Goal: Task Accomplishment & Management: Complete application form

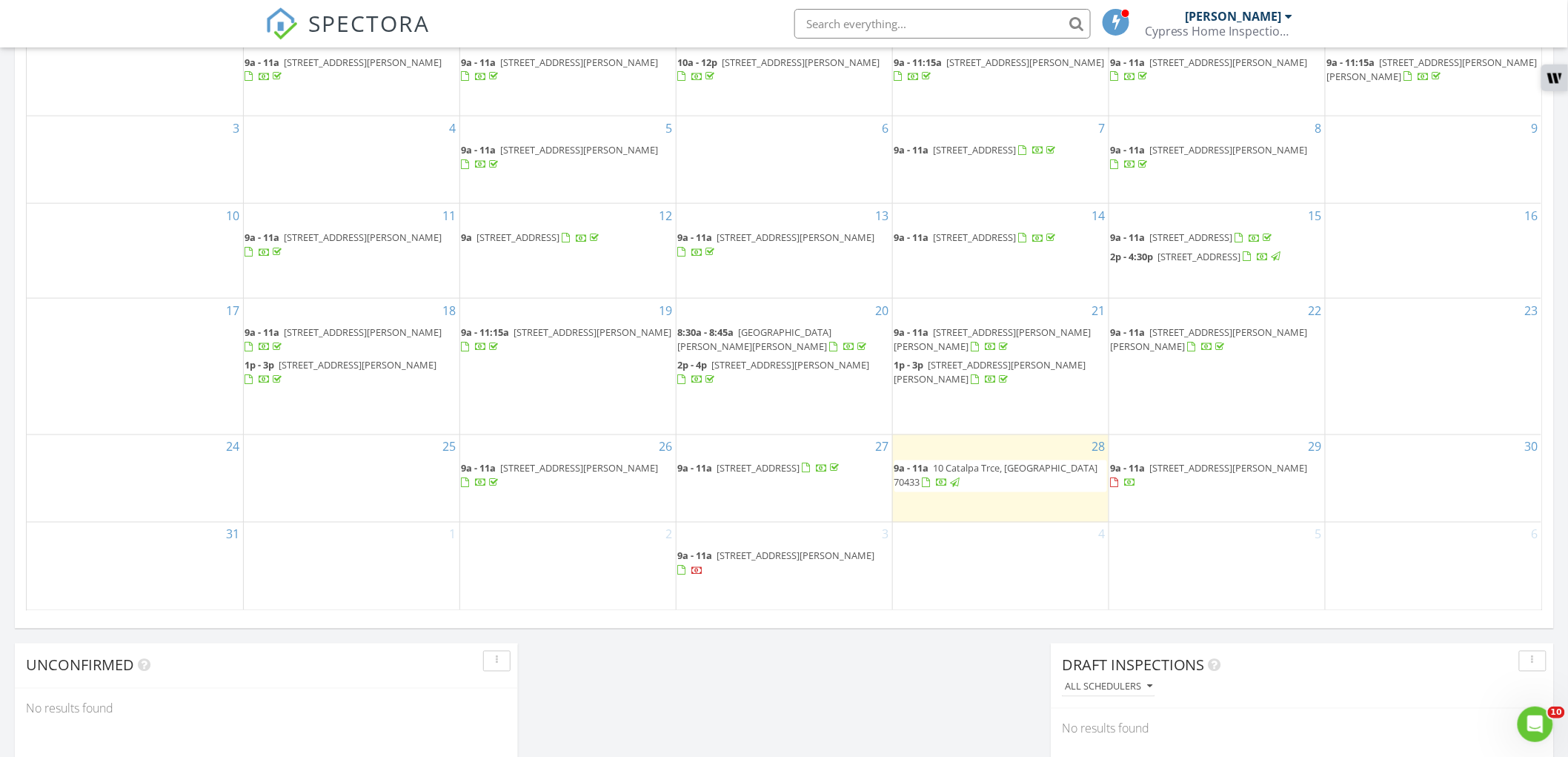
scroll to position [741, 0]
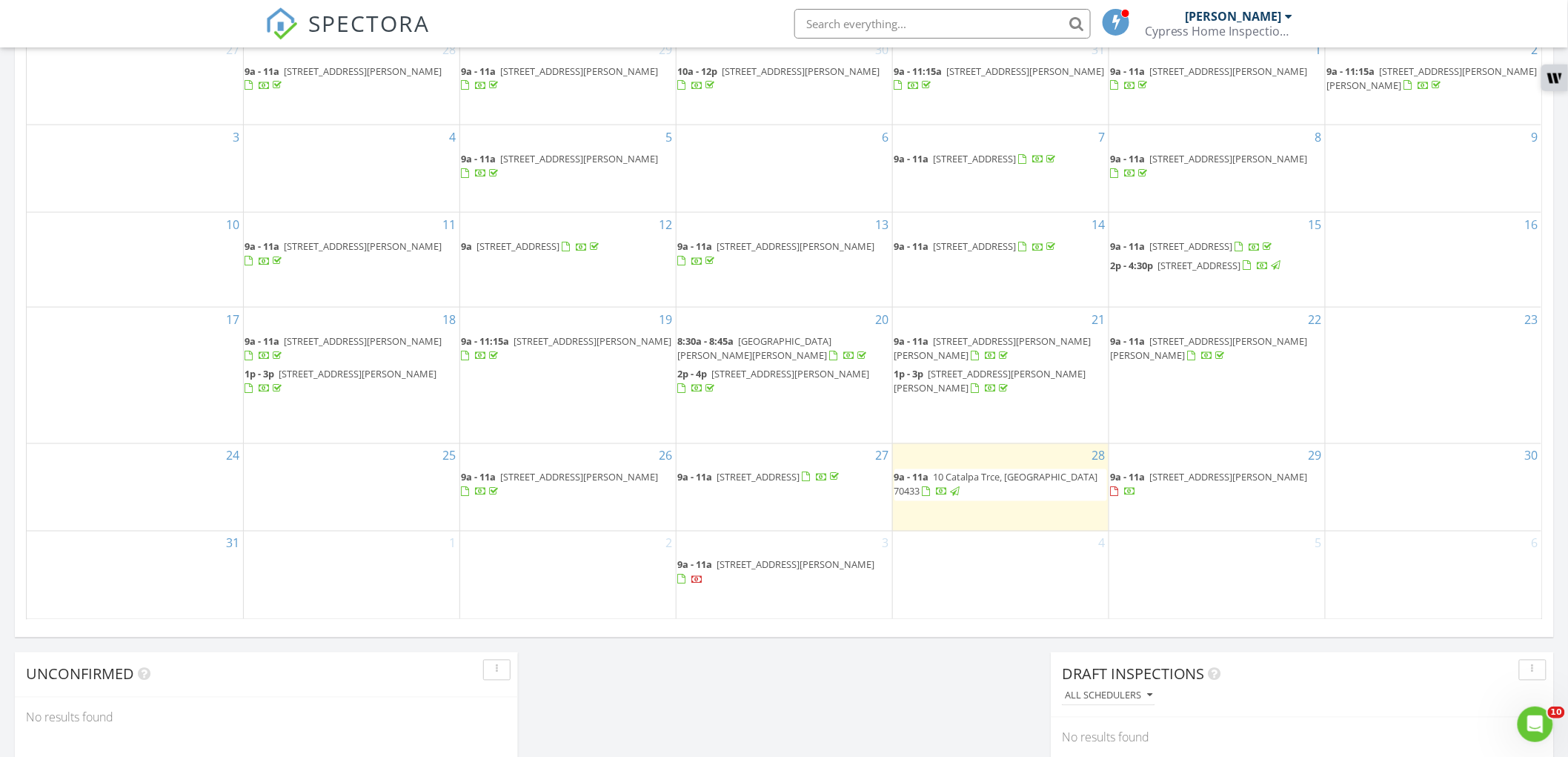
click at [553, 565] on div "2" at bounding box center [568, 575] width 216 height 87
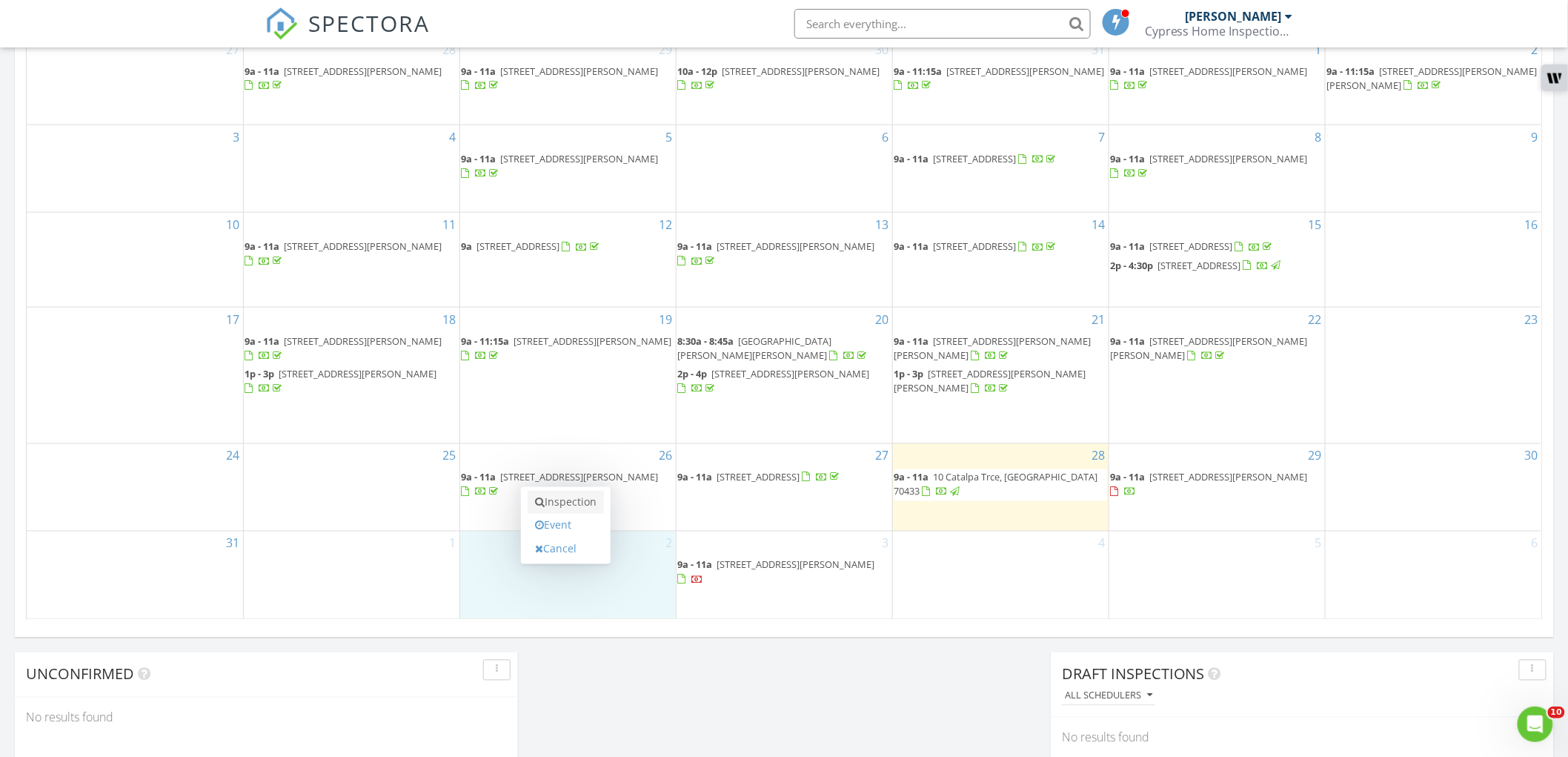
click at [578, 506] on link "Inspection" at bounding box center [566, 502] width 76 height 23
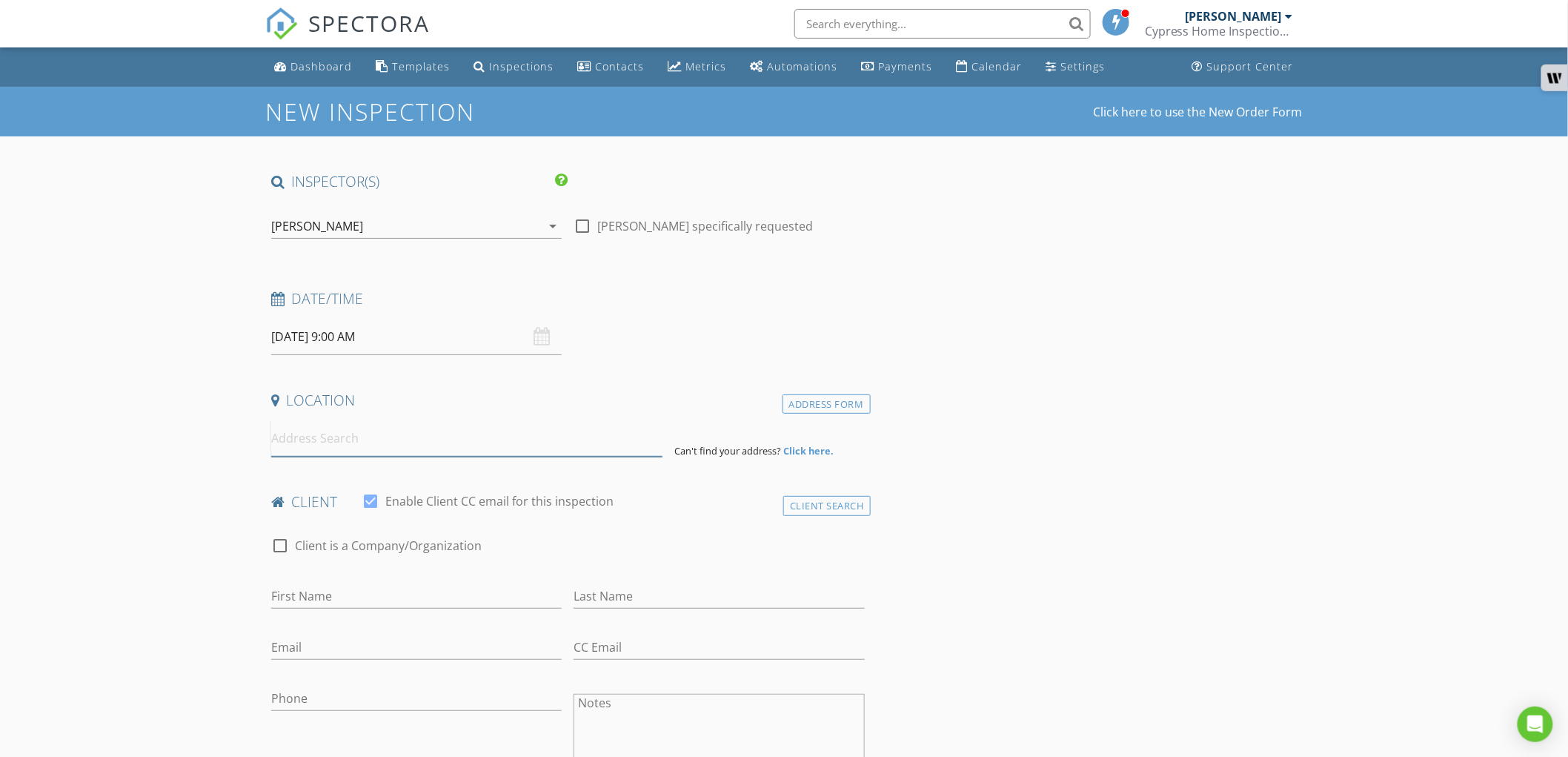
paste input "[STREET_ADDRESS]"
type input "[STREET_ADDRESS]"
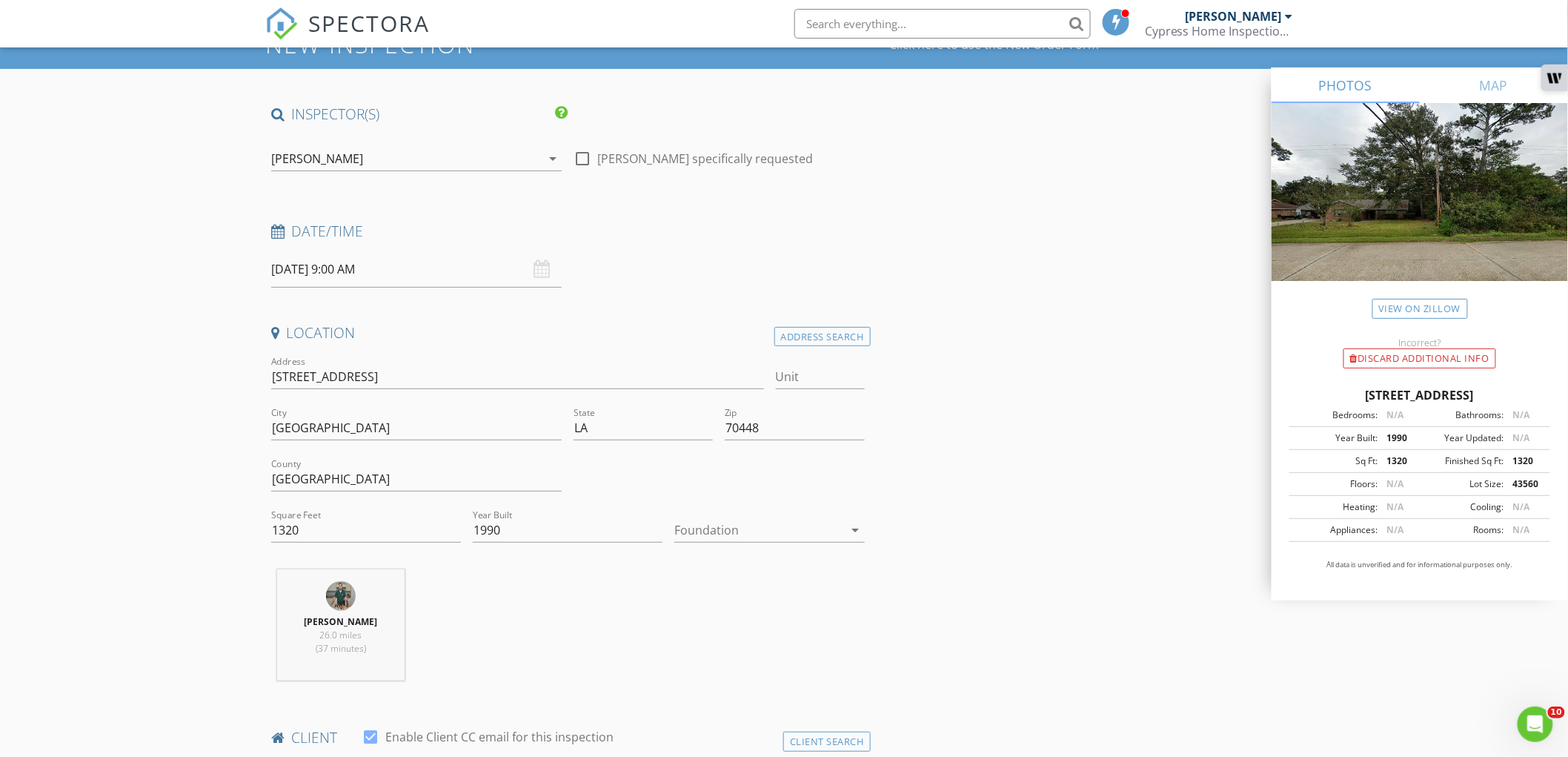
scroll to position [165, 0]
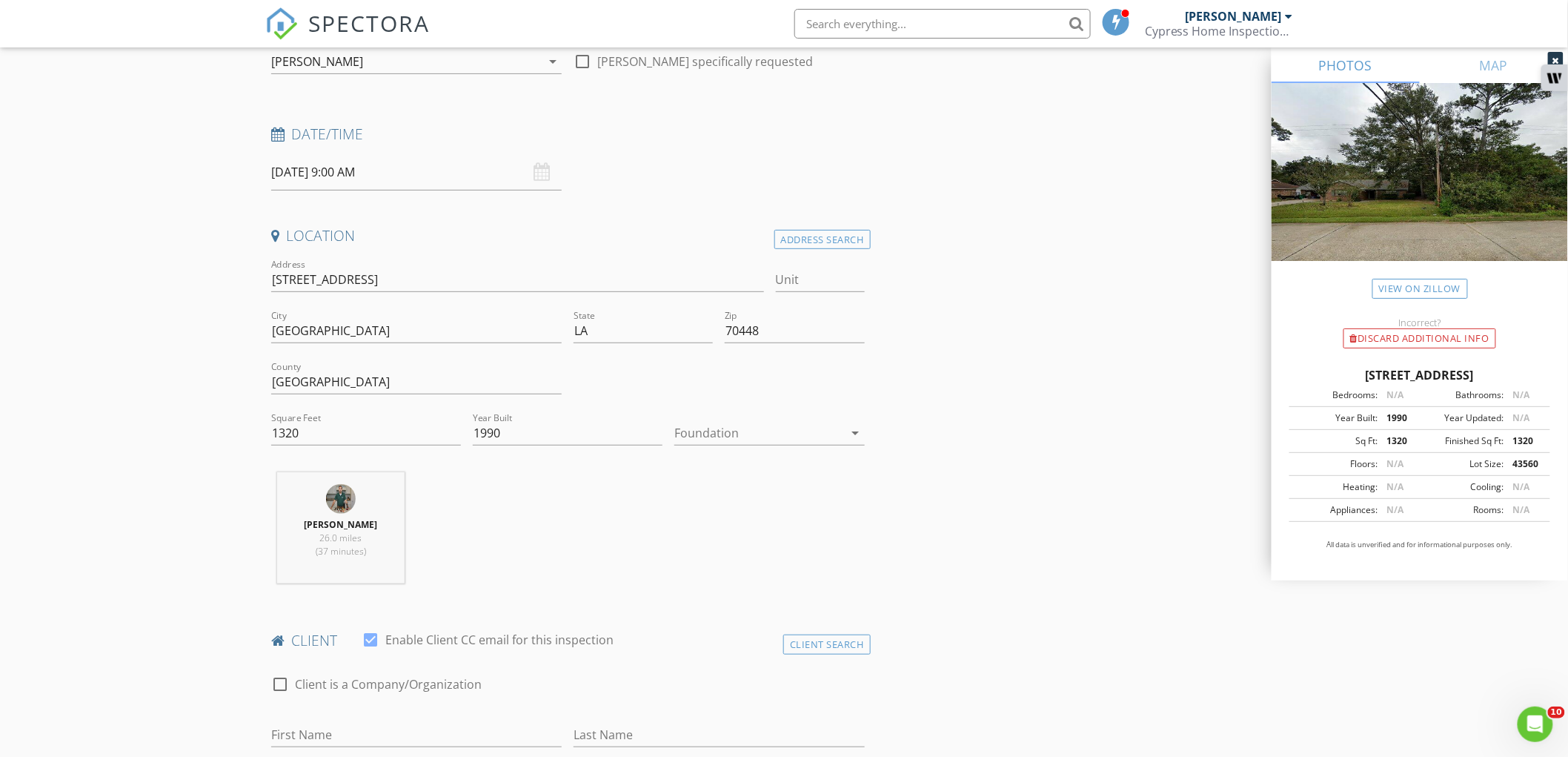
click at [804, 433] on div at bounding box center [758, 433] width 169 height 23
click at [765, 499] on div "Slab" at bounding box center [769, 509] width 166 height 35
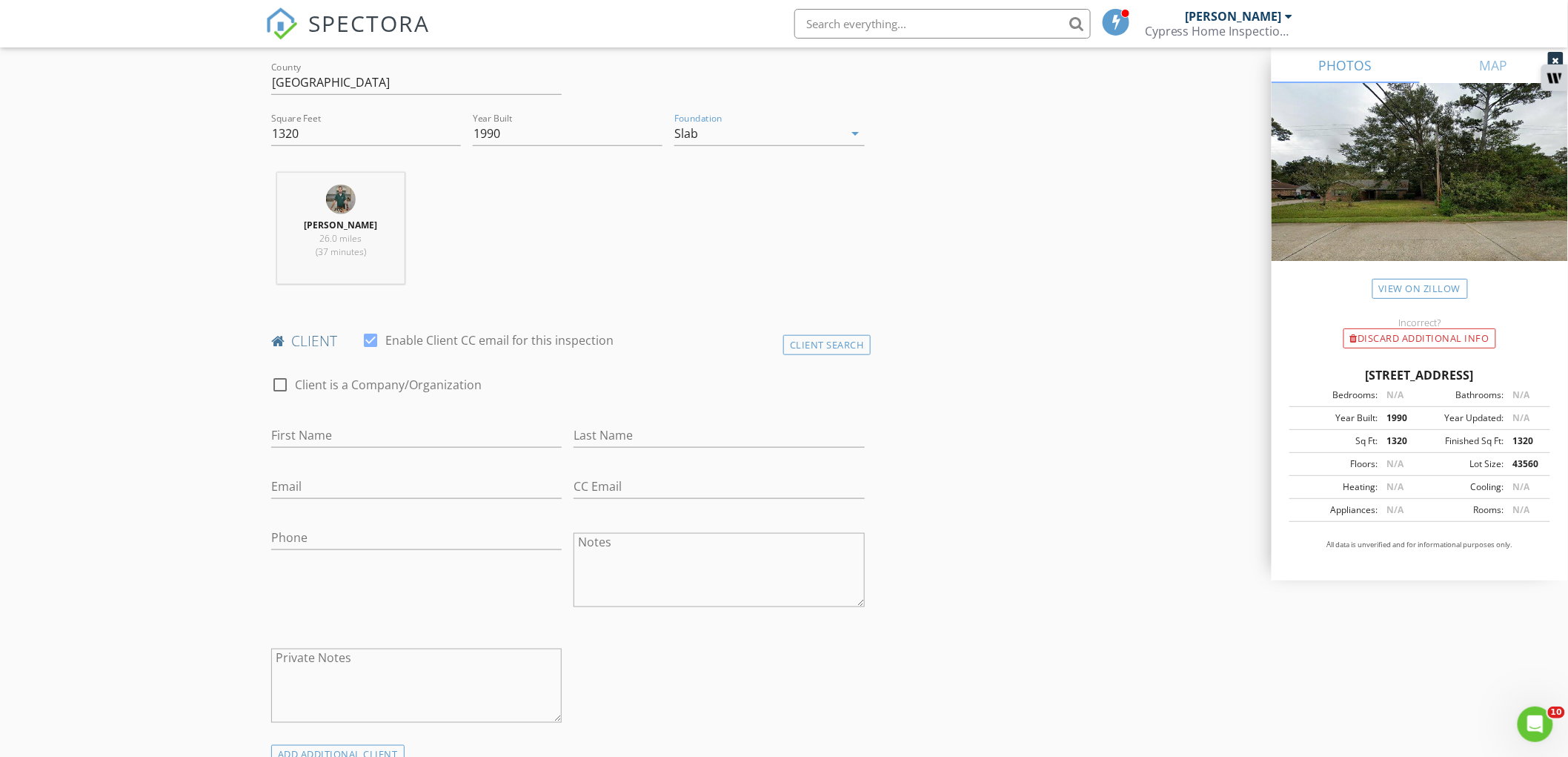
scroll to position [494, 0]
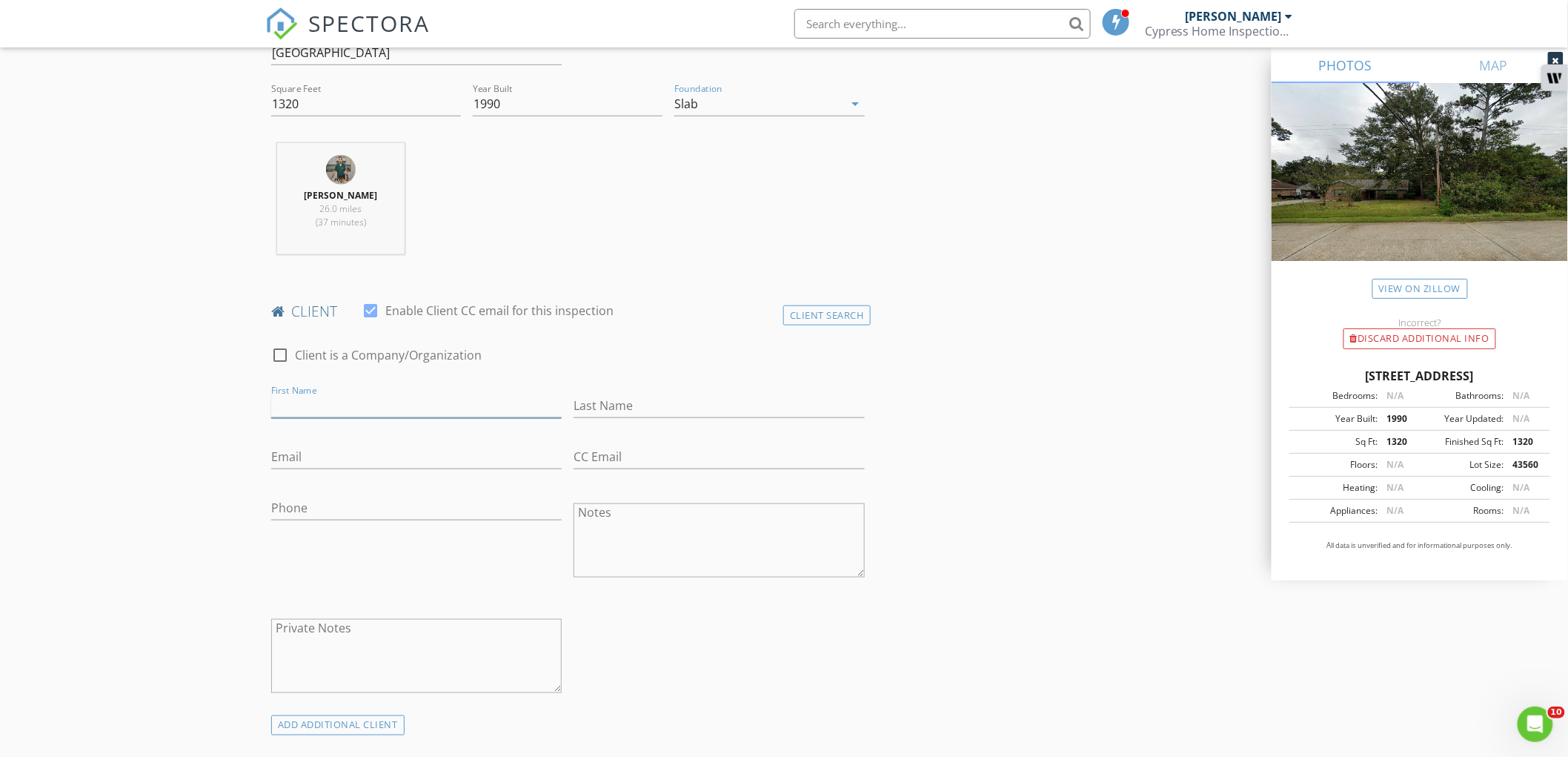
paste input "Nicole Schoolfield Nicoleschoolfield@gmail.com"
drag, startPoint x: 373, startPoint y: 400, endPoint x: 570, endPoint y: 405, distance: 197.1
click at [570, 405] on div "check_box_outline_blank Client is a Company/Organization First Name Nicole Scho…" at bounding box center [568, 524] width 606 height 384
type input "Nicole Schoolfield"
click at [435, 469] on div "Email" at bounding box center [416, 464] width 291 height 39
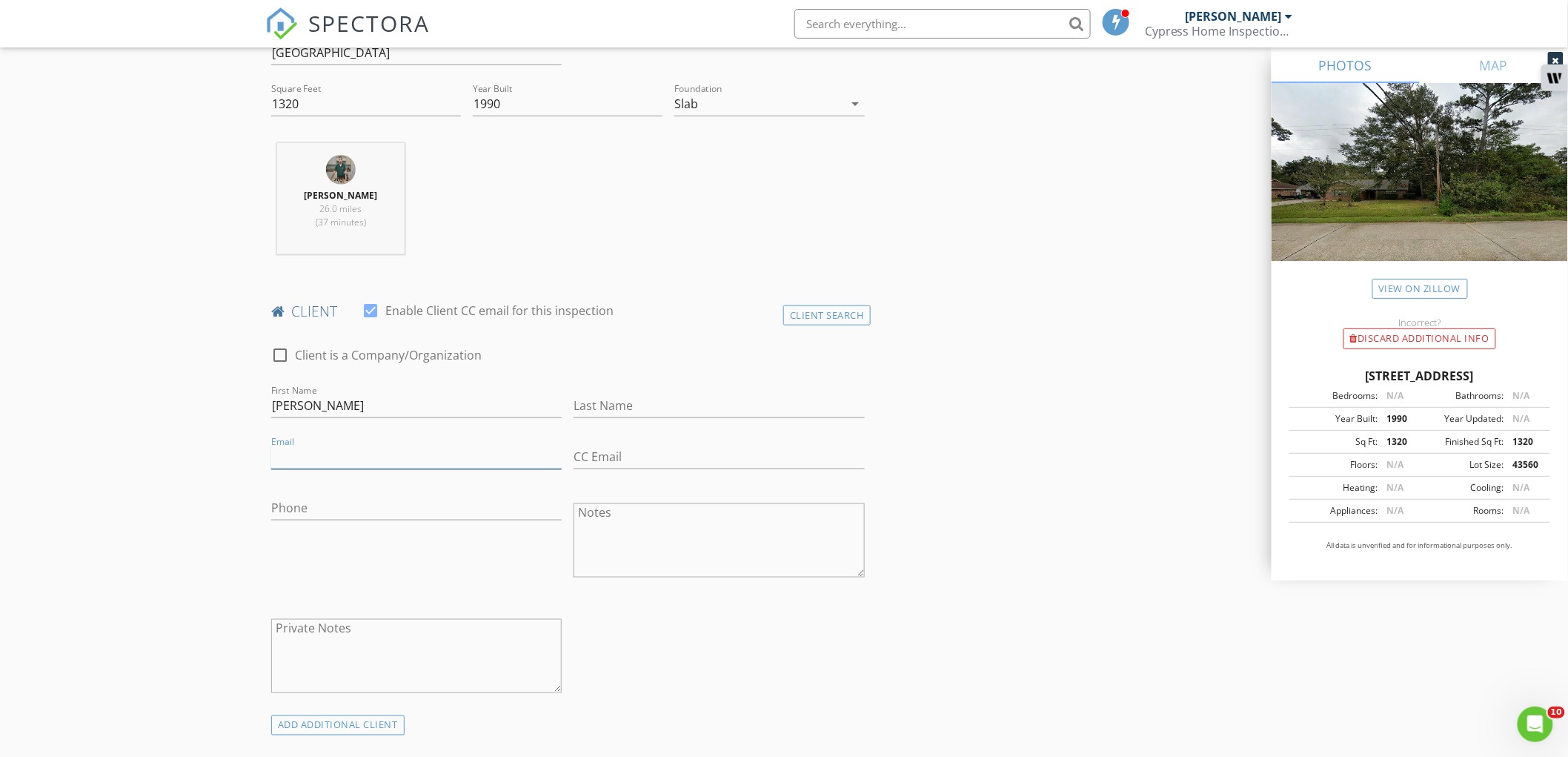
click at [447, 455] on input "Email" at bounding box center [416, 457] width 291 height 24
paste input "Nicoleschoolfield@gmail.com"
type input "Nicoleschoolfield@gmail.com"
click at [346, 406] on input "Nicole Schoolfield" at bounding box center [416, 405] width 291 height 24
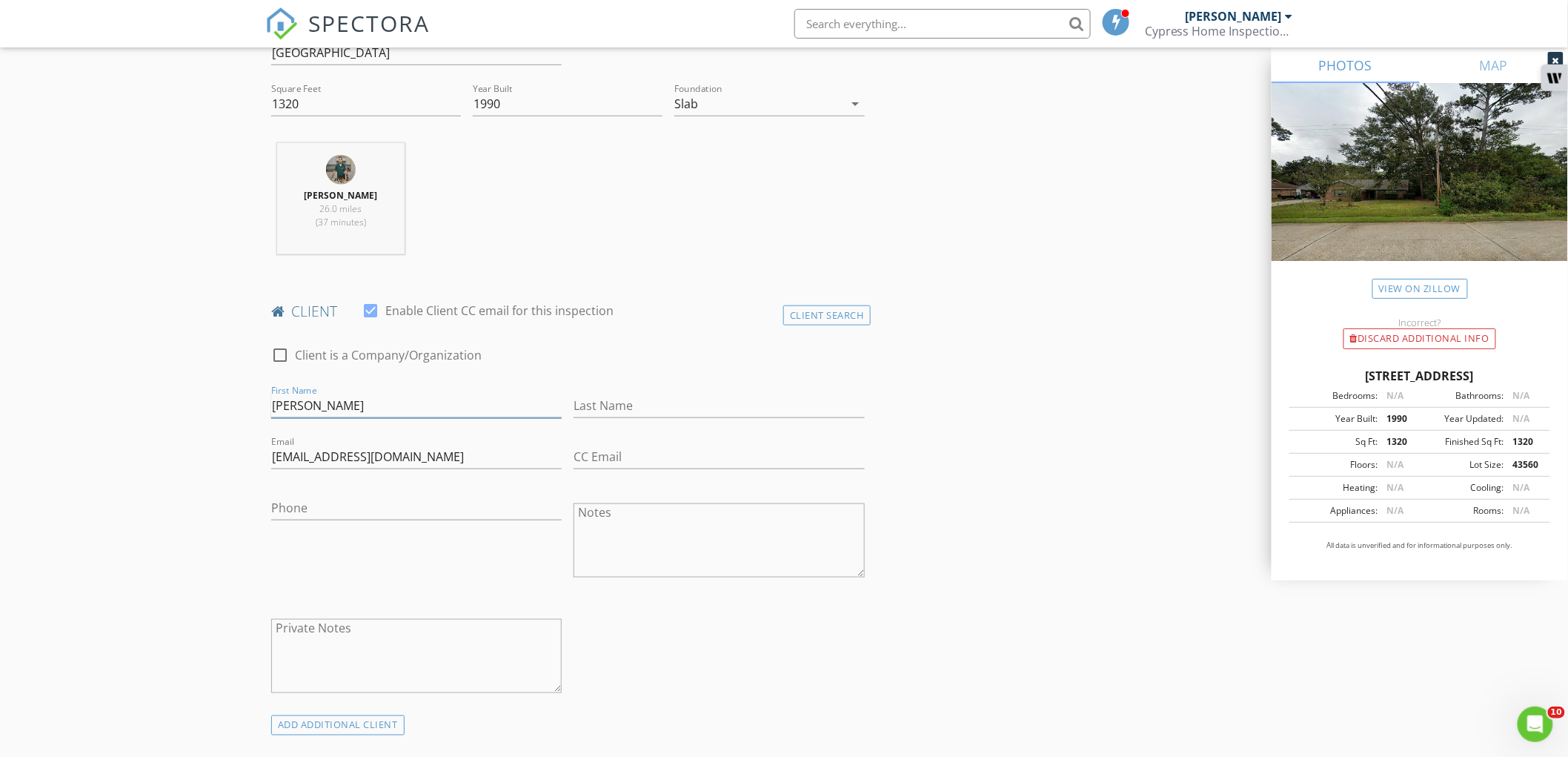
click at [346, 406] on input "Nicole Schoolfield" at bounding box center [416, 405] width 291 height 24
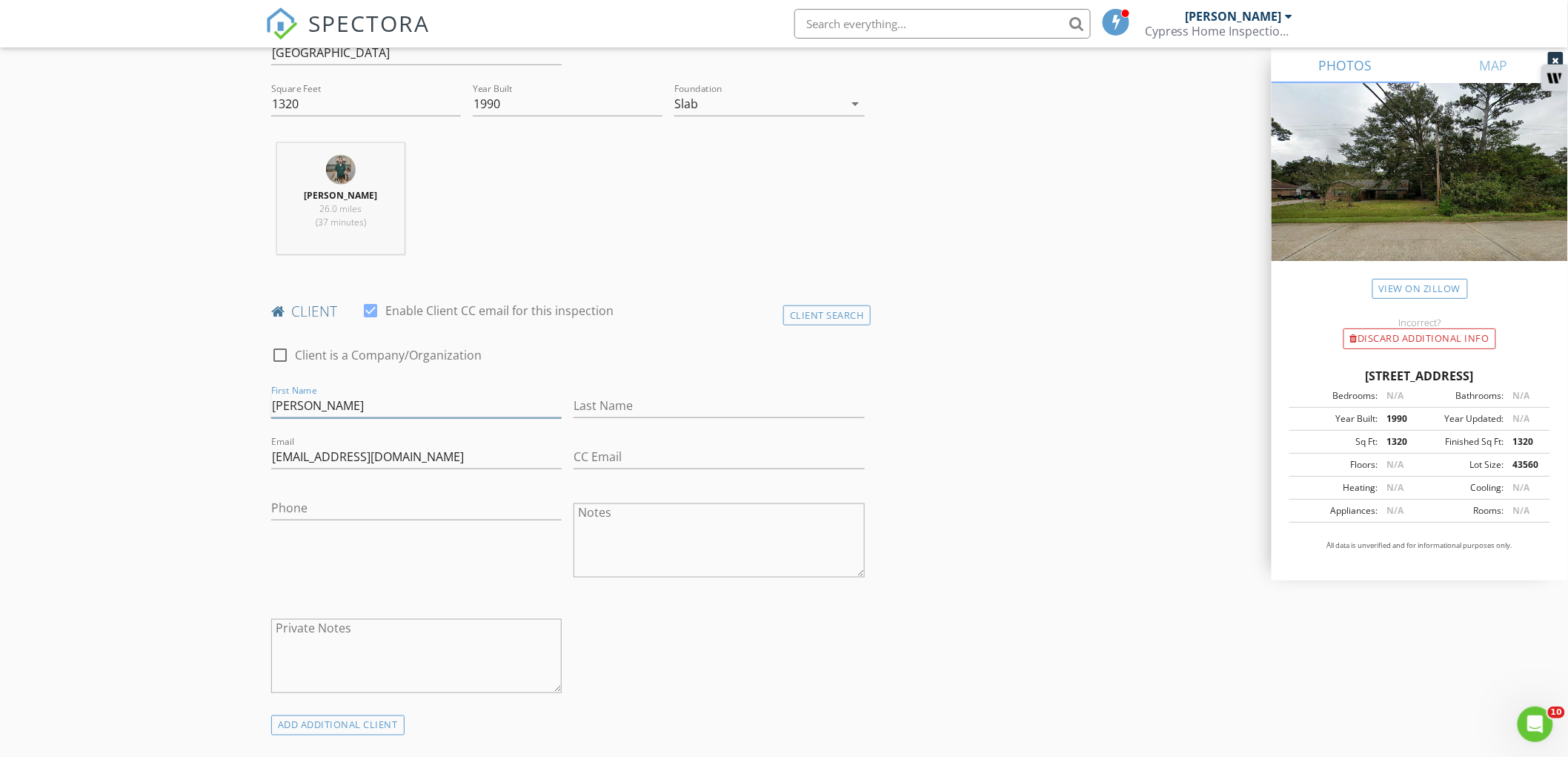
type input "Nicole"
click at [587, 405] on input "Last Name" at bounding box center [719, 405] width 291 height 24
paste input "Schoolfield"
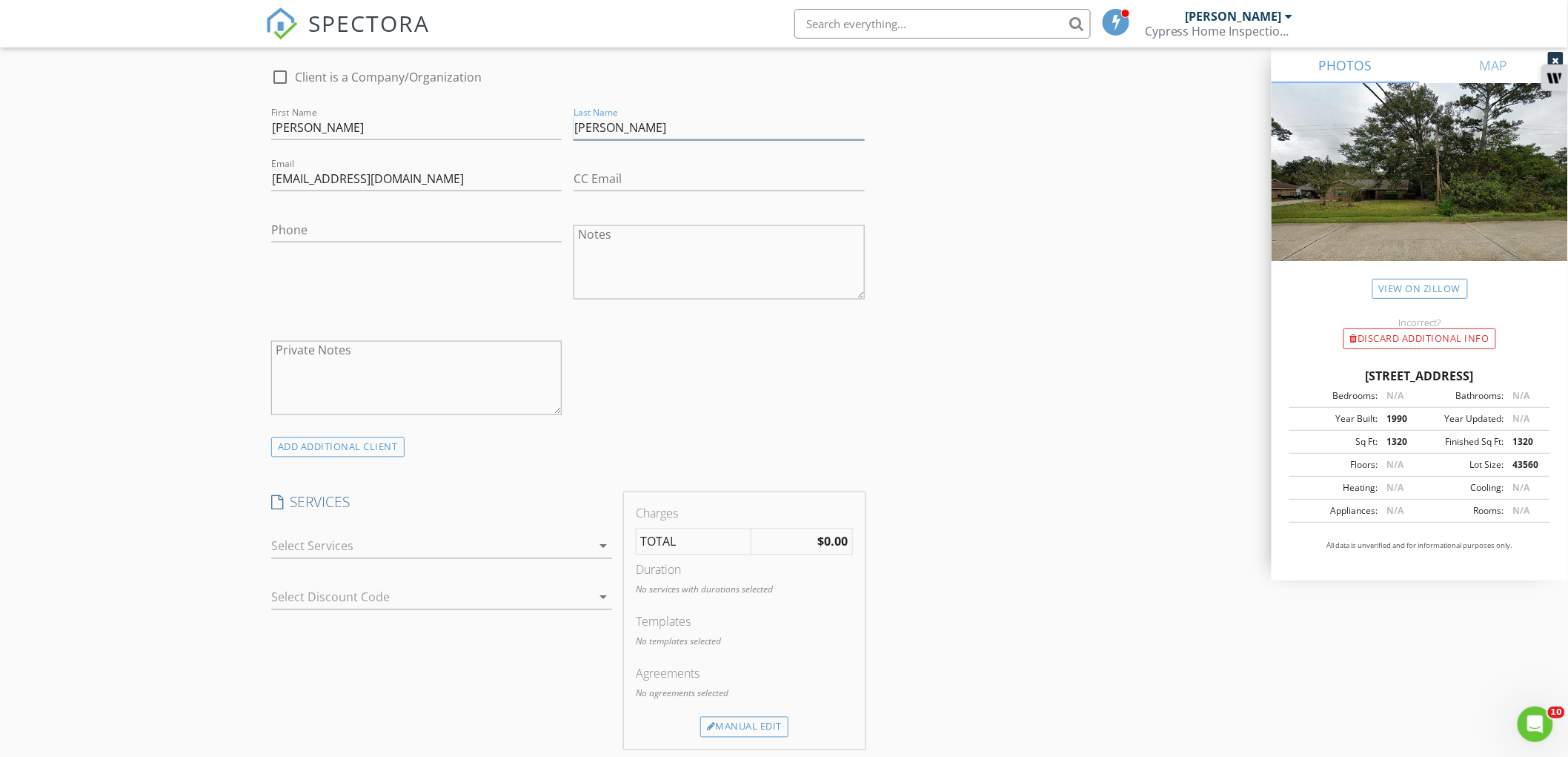
scroll to position [823, 0]
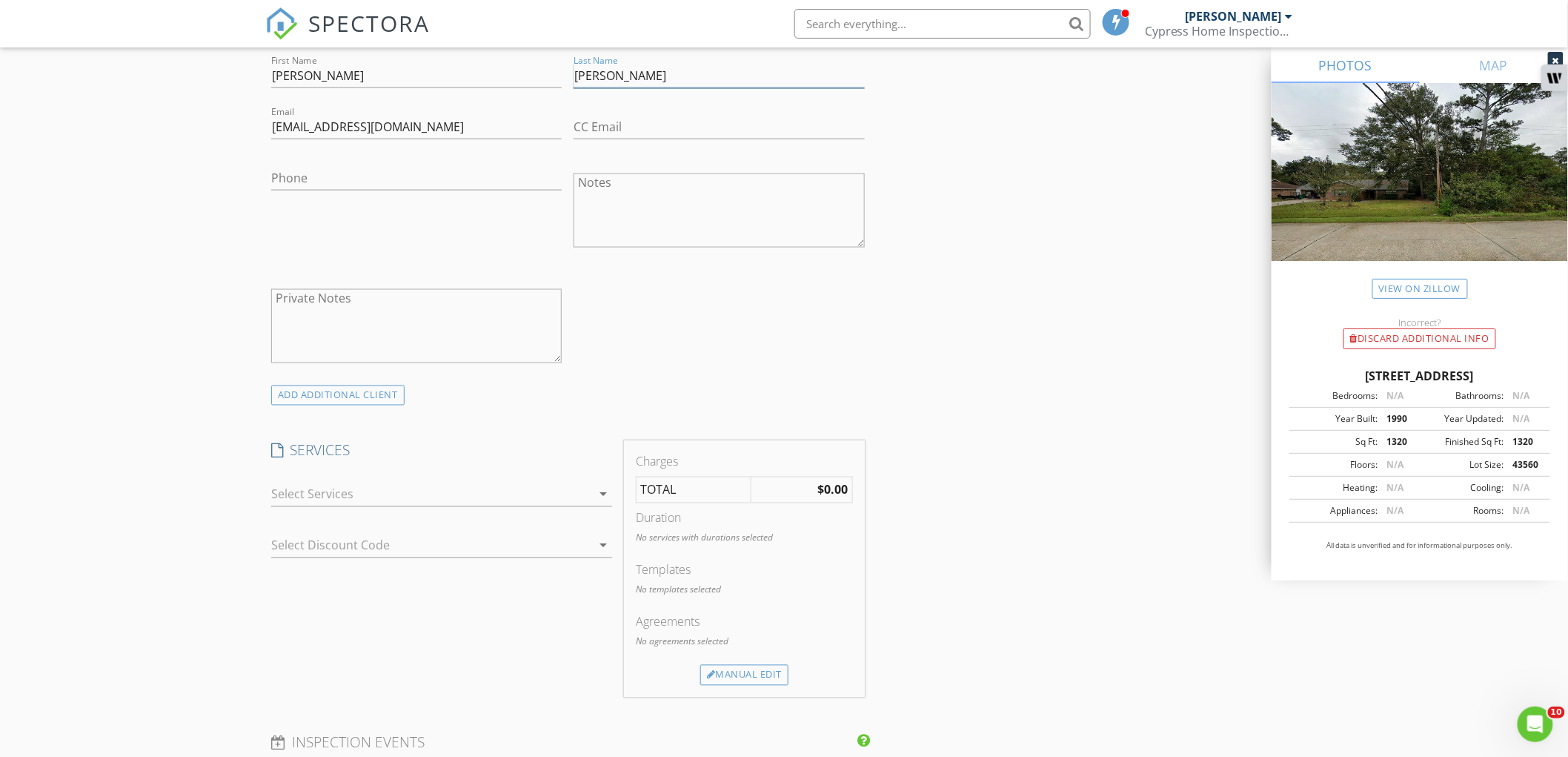
type input "Schoolfield"
click at [374, 486] on div at bounding box center [431, 495] width 320 height 23
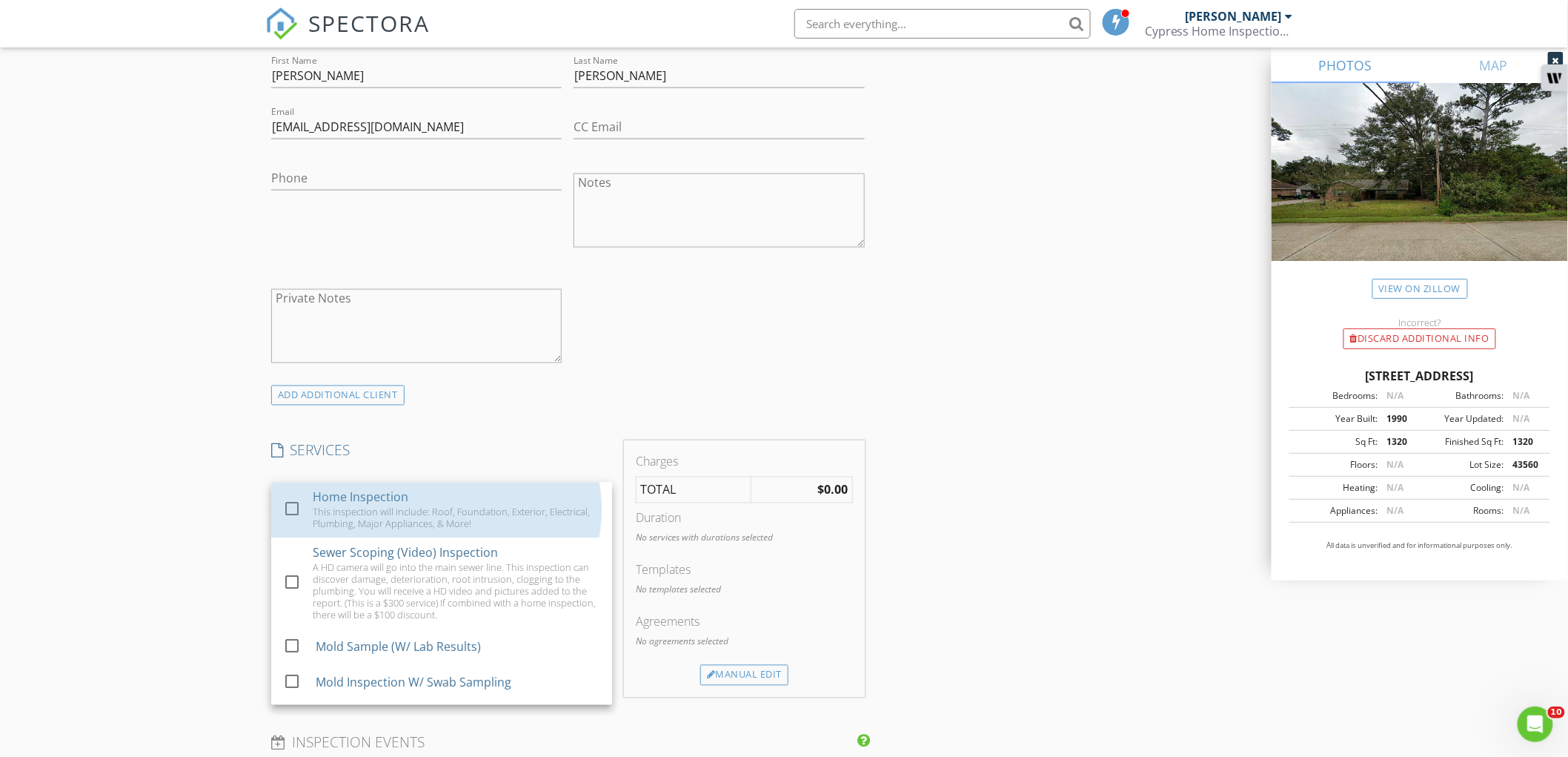
click at [374, 486] on div "Home Inspection This inspection will include: Roof, Foundation, Exterior, Elect…" at bounding box center [456, 510] width 288 height 56
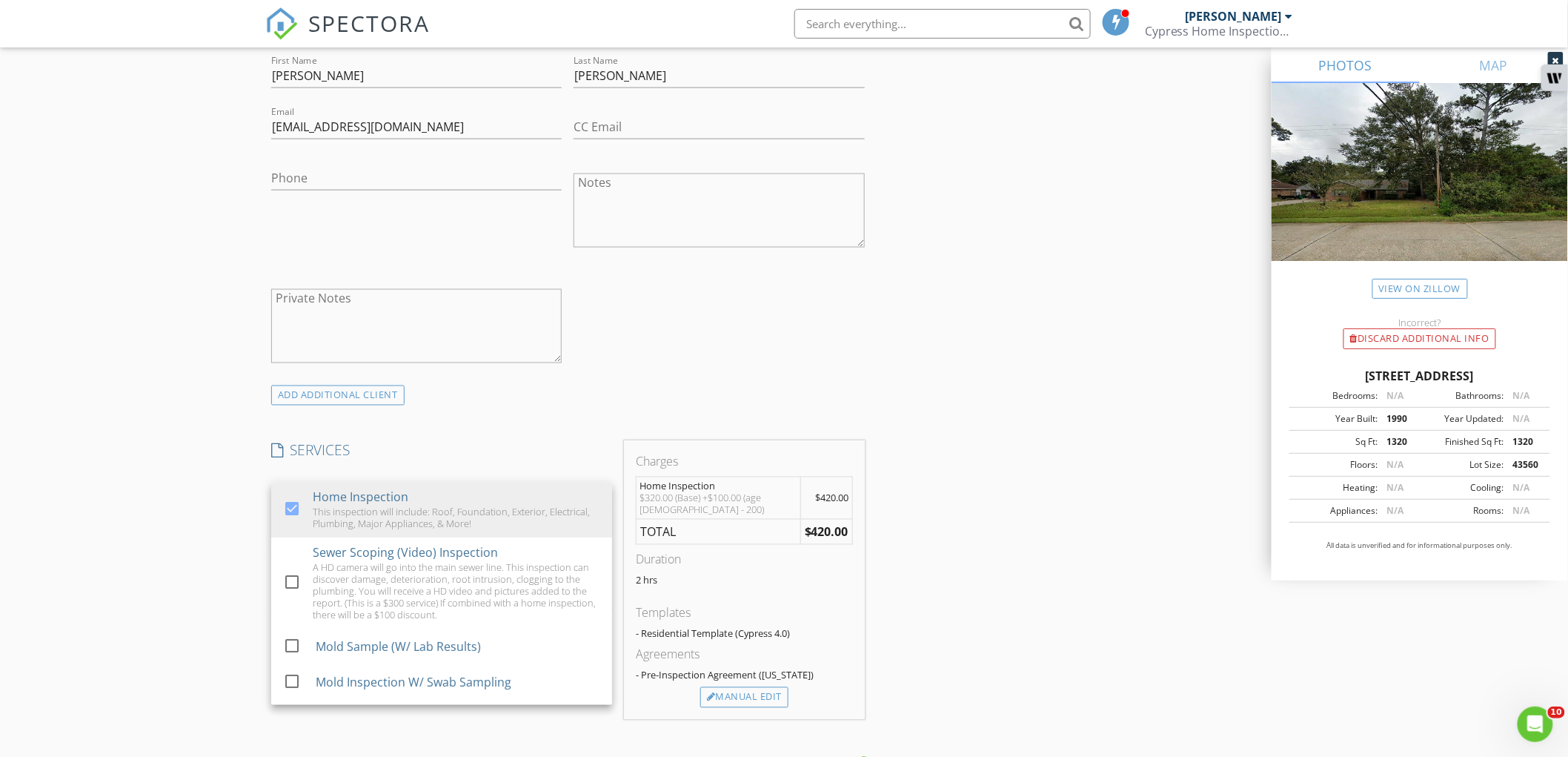
click at [196, 438] on div "New Inspection Click here to use the New Order Form INSPECTOR(S) check_box Clay…" at bounding box center [784, 626] width 1568 height 2727
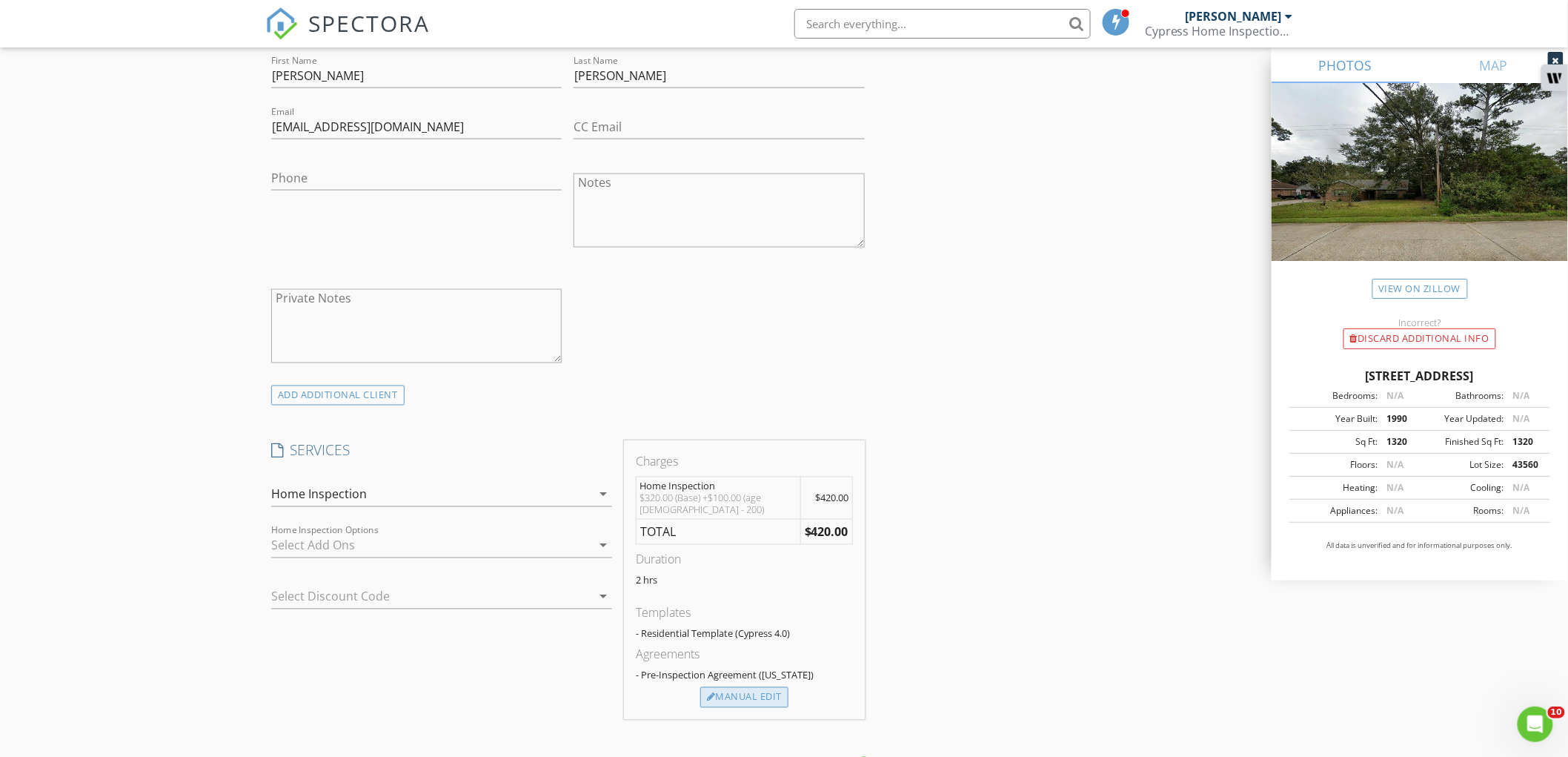
click at [736, 690] on div "Manual Edit" at bounding box center [744, 697] width 88 height 20
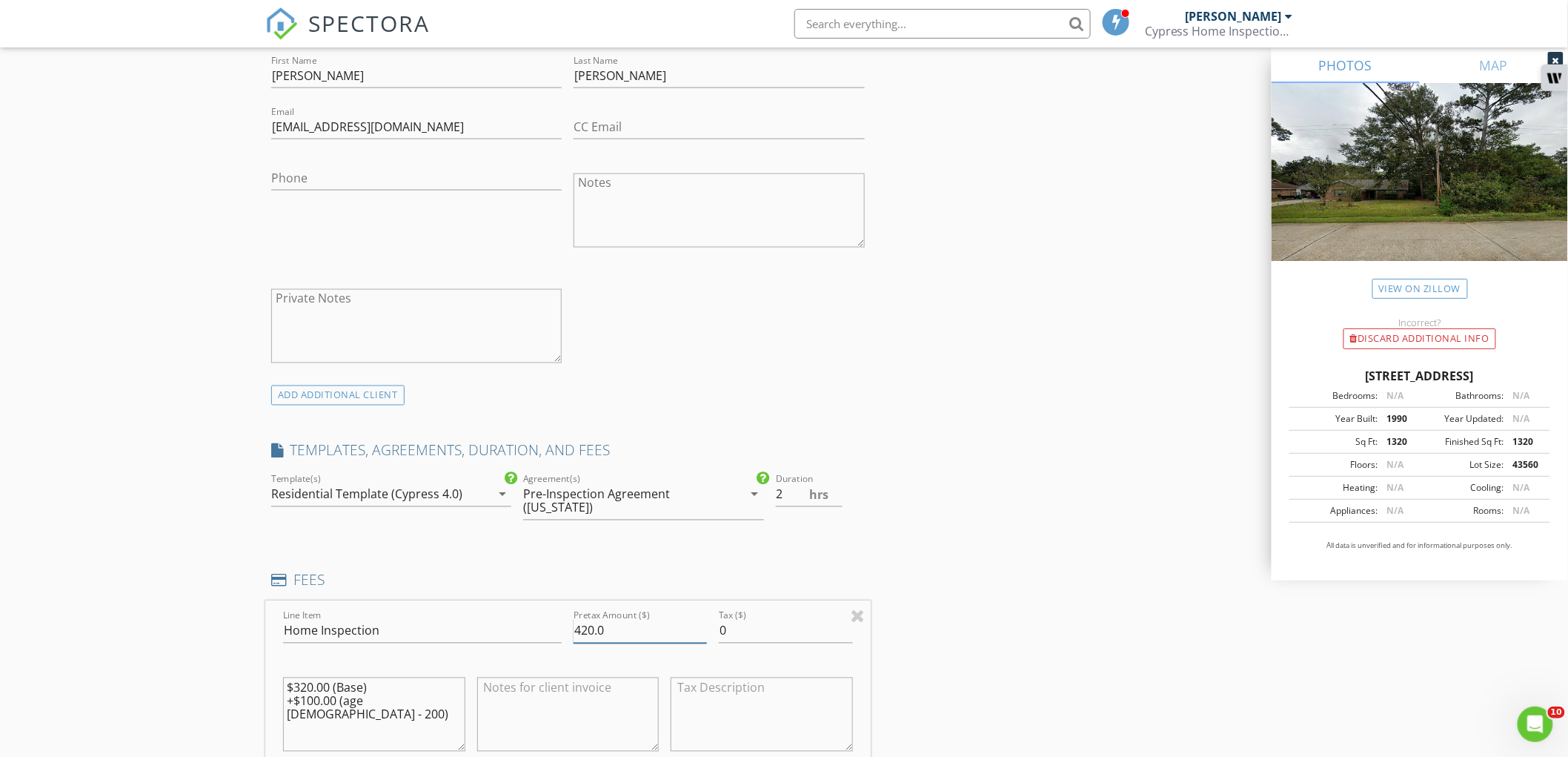
click at [601, 628] on input "420.0" at bounding box center [640, 630] width 134 height 24
type input "370"
click at [217, 535] on div "New Inspection Click here to use the New Order Form INSPECTOR(S) check_box Clay…" at bounding box center [784, 703] width 1568 height 2880
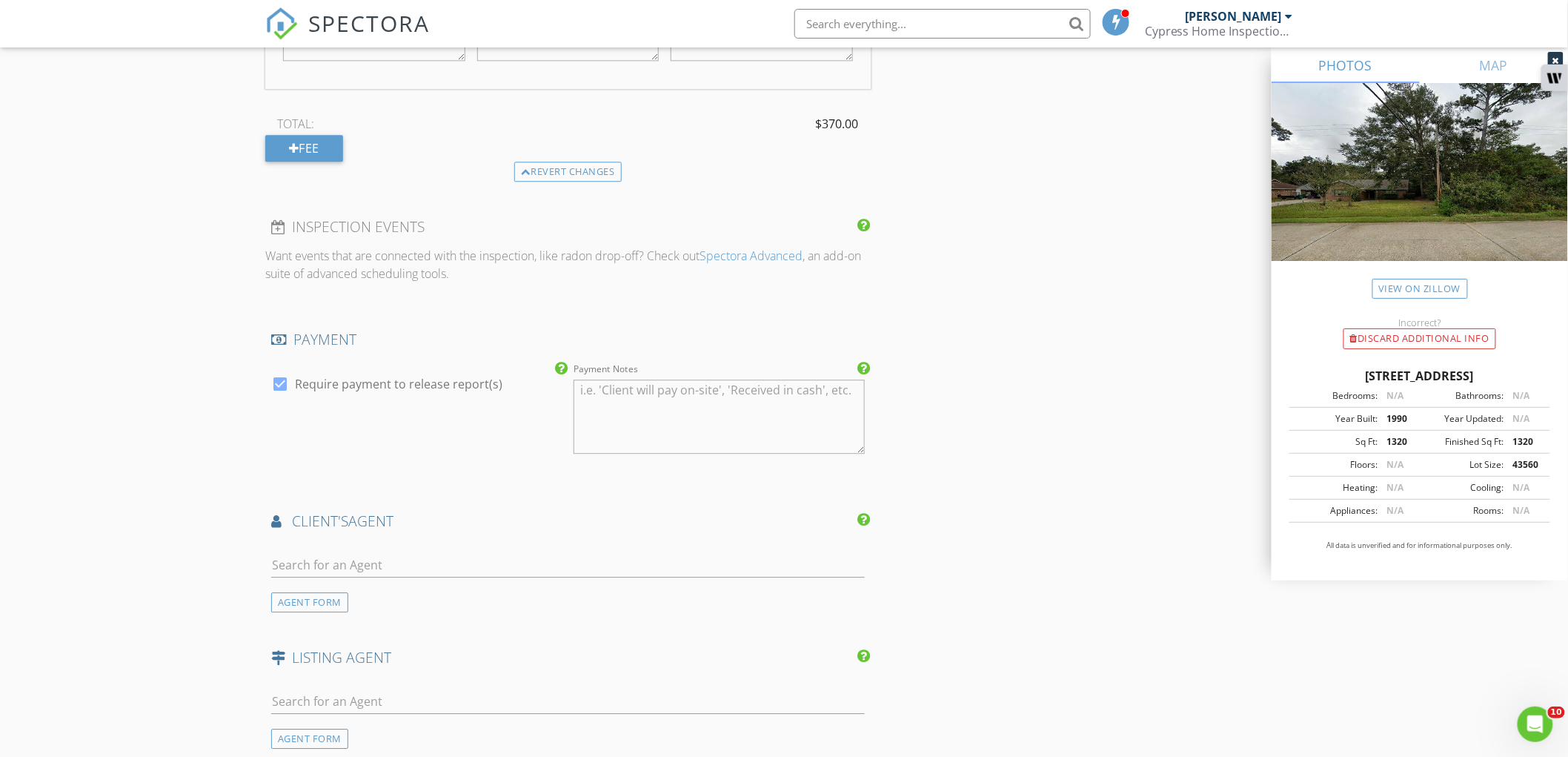
scroll to position [1730, 0]
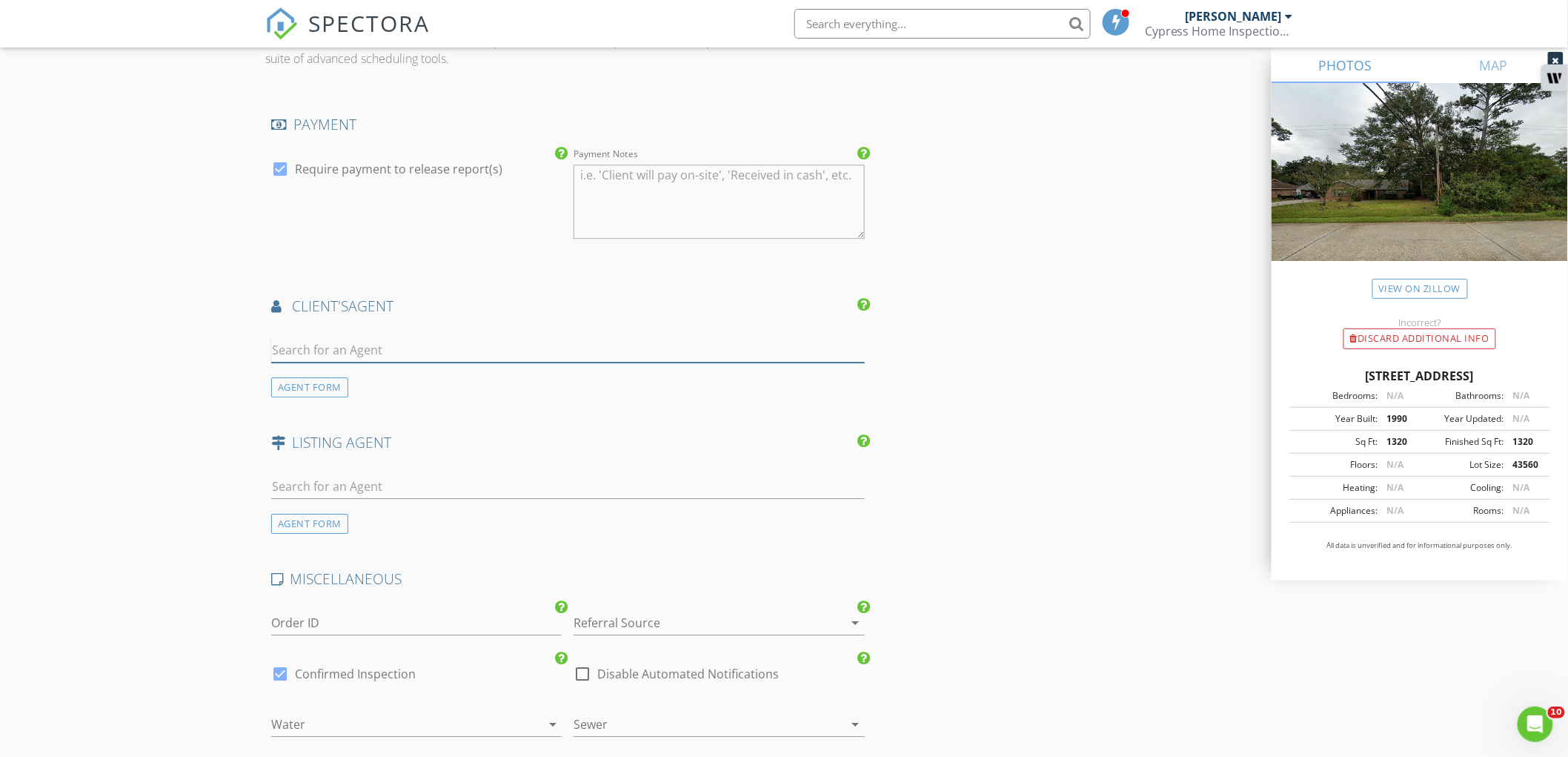
click at [381, 352] on input "text" at bounding box center [568, 349] width 594 height 24
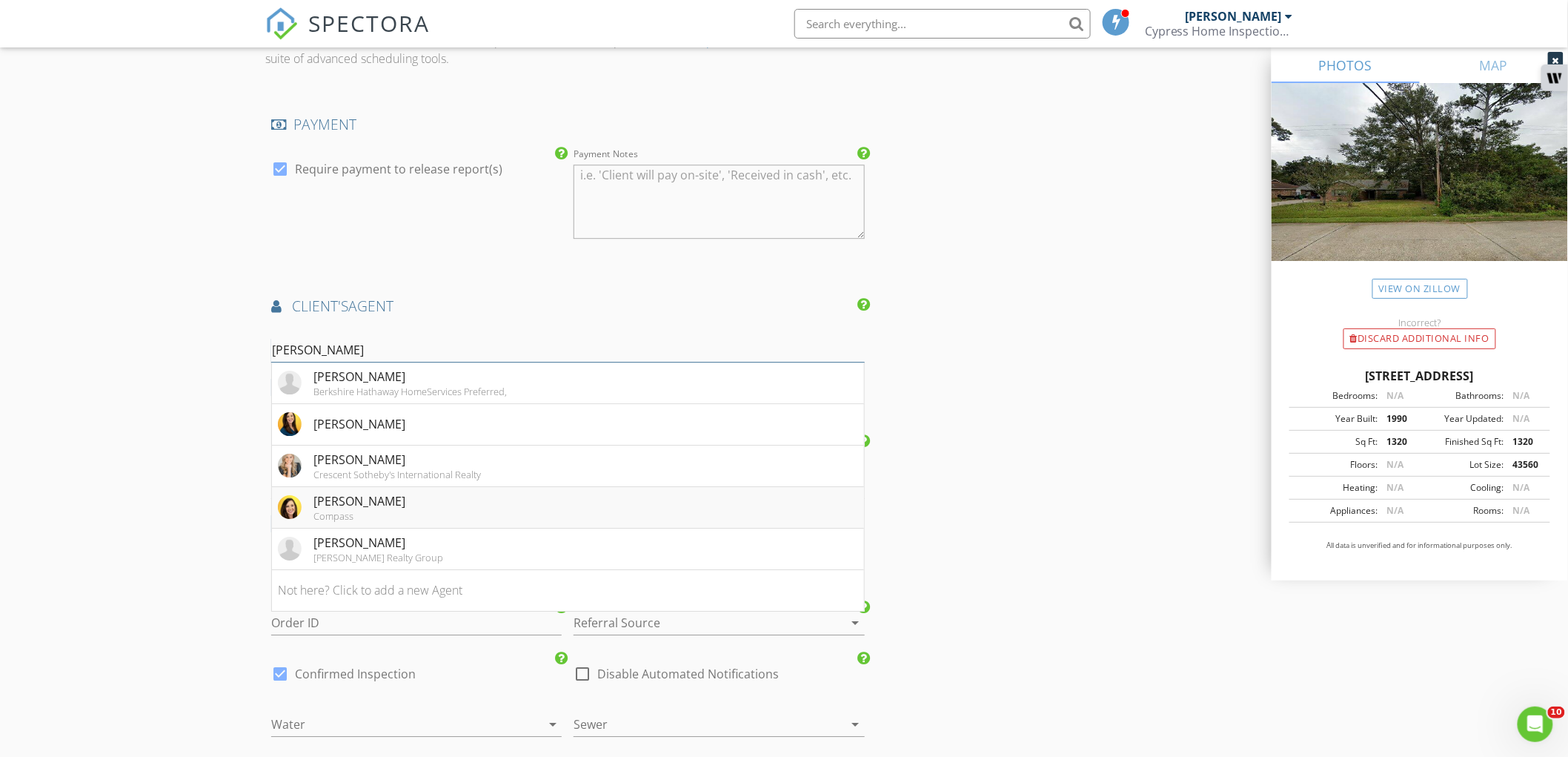
type input "katie"
click at [380, 490] on li "Katie Richard Compass" at bounding box center [568, 507] width 592 height 42
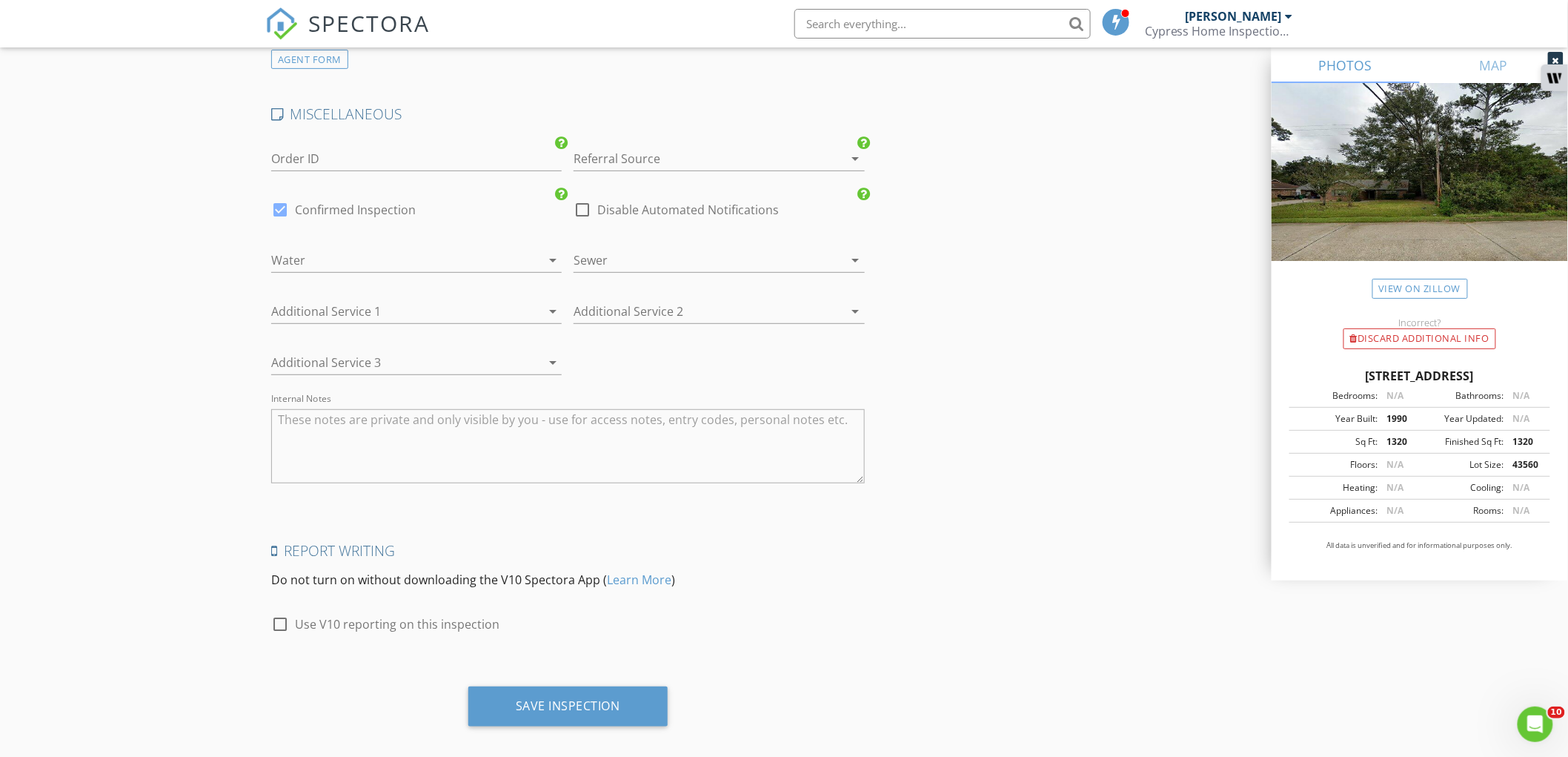
scroll to position [2548, 0]
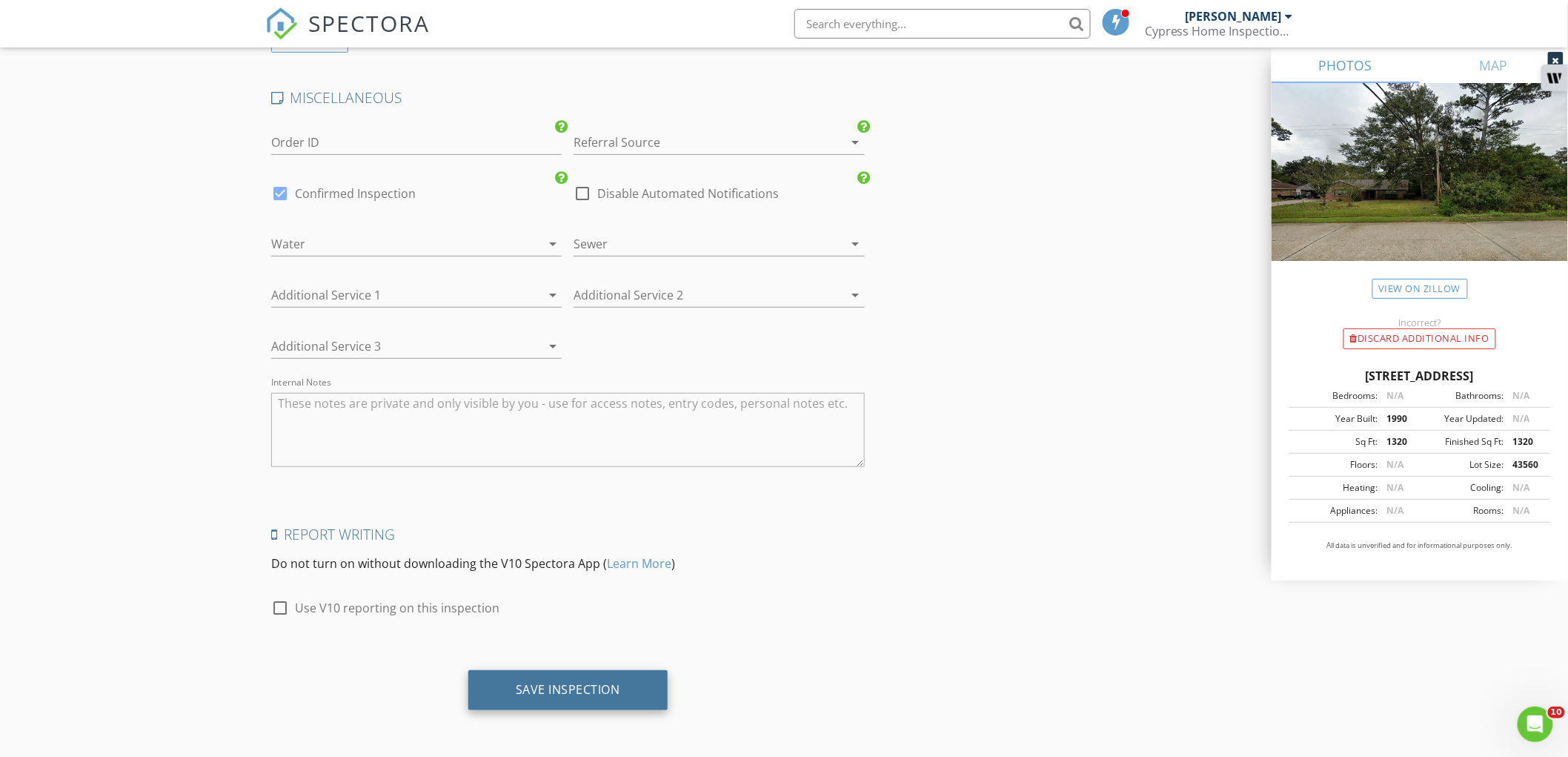
click at [585, 682] on div "Save Inspection" at bounding box center [568, 689] width 104 height 15
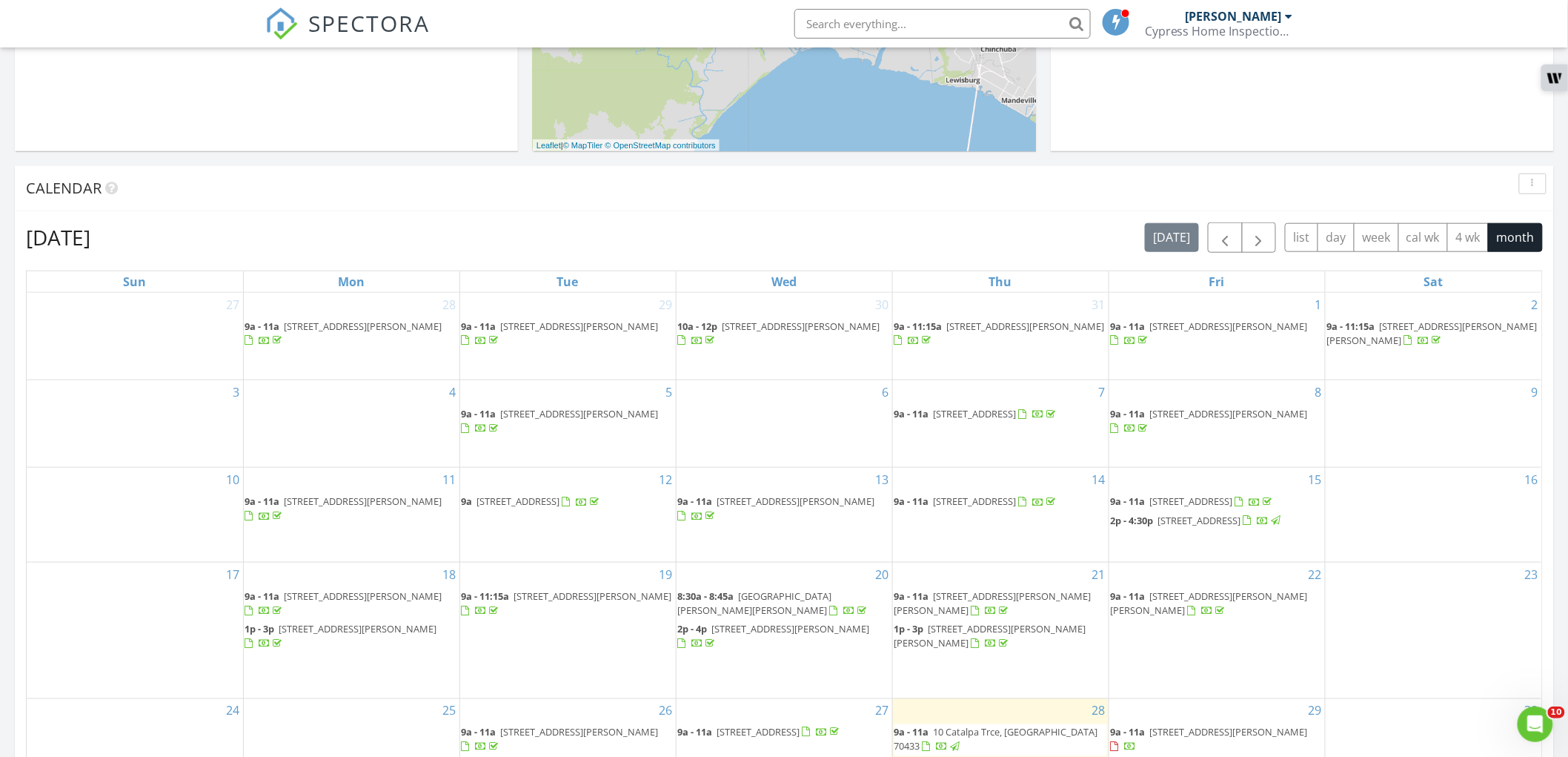
scroll to position [658, 0]
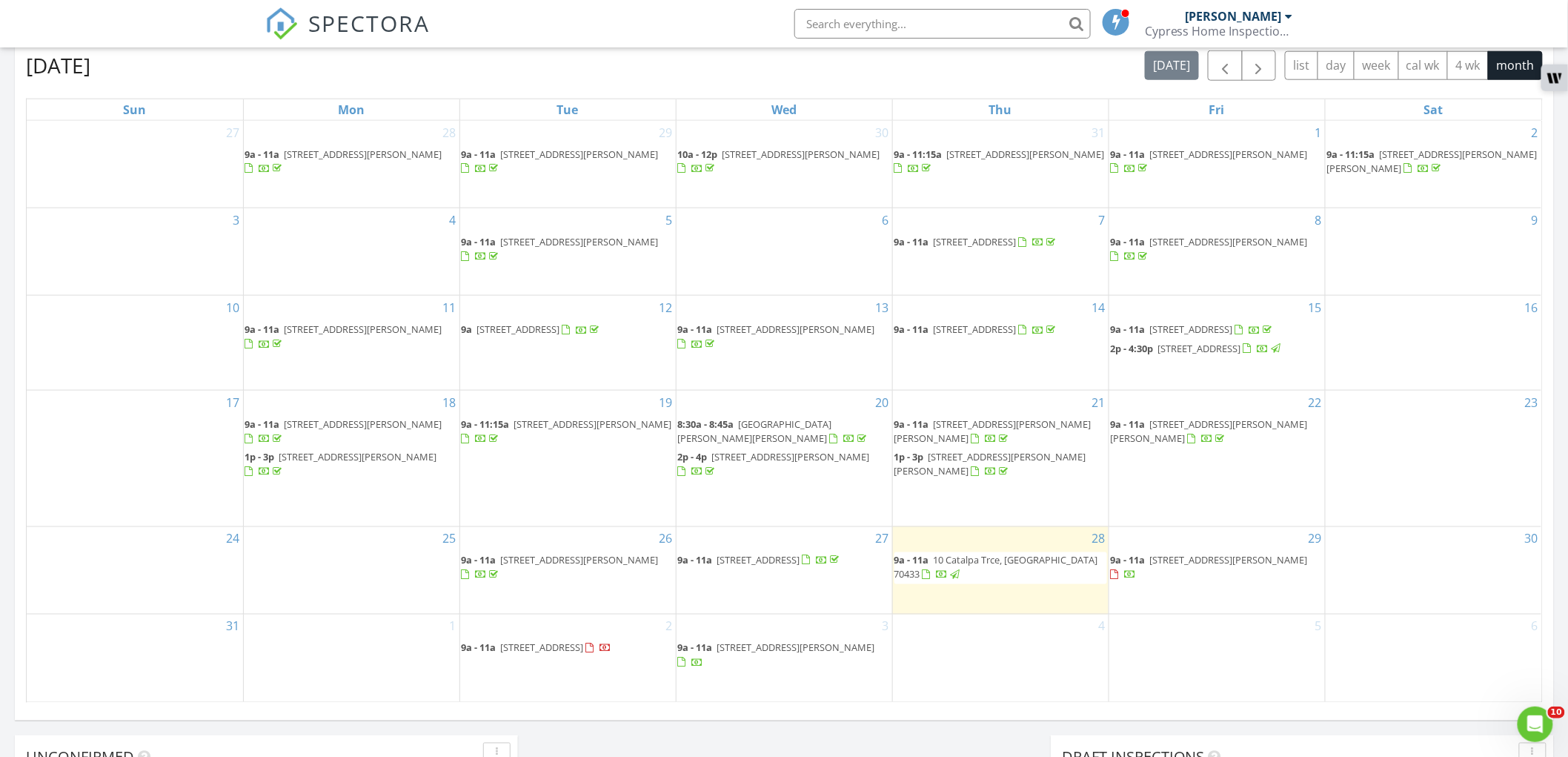
click at [538, 690] on div "2 9a - 11a 429 Cedarwood St, Mandeville 70448" at bounding box center [568, 657] width 216 height 87
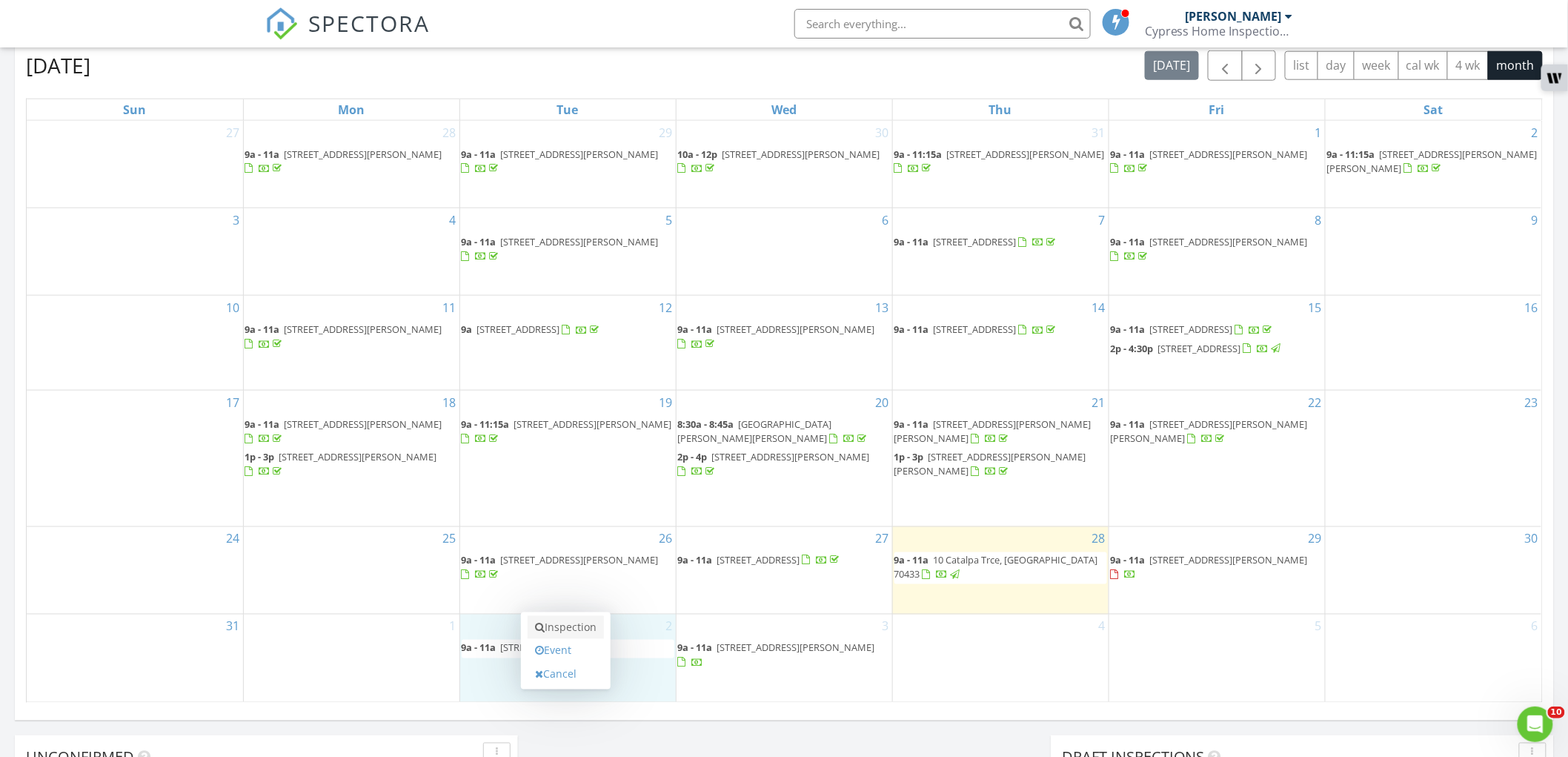
click at [565, 634] on link "Inspection" at bounding box center [566, 627] width 76 height 23
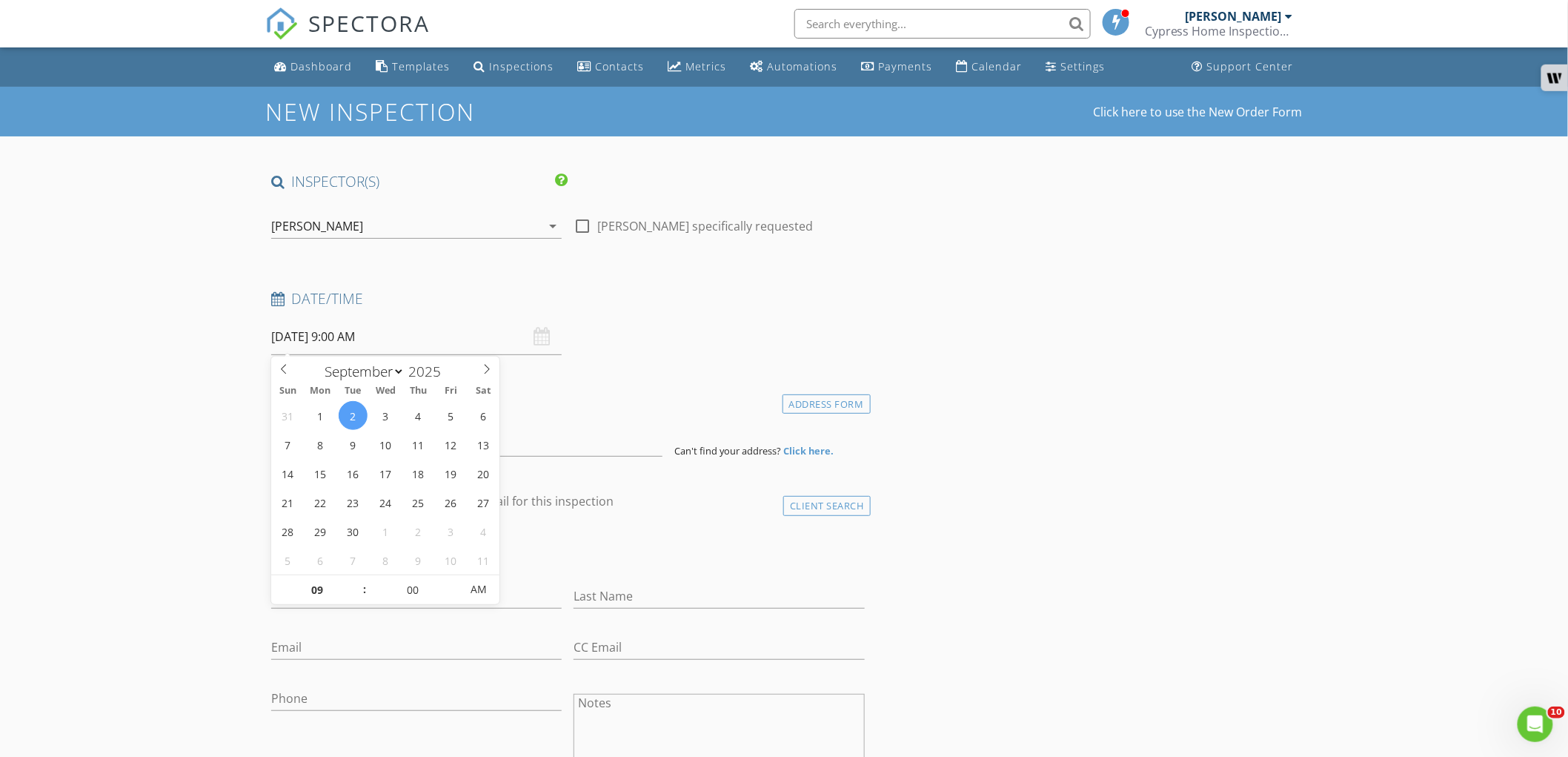
click at [474, 349] on input "09/02/2025 9:00 AM" at bounding box center [416, 337] width 291 height 36
type input "09/02/2025 10:00 AM"
type input "10"
click at [357, 580] on span at bounding box center [357, 582] width 11 height 15
type input "09/02/2025 11:00 AM"
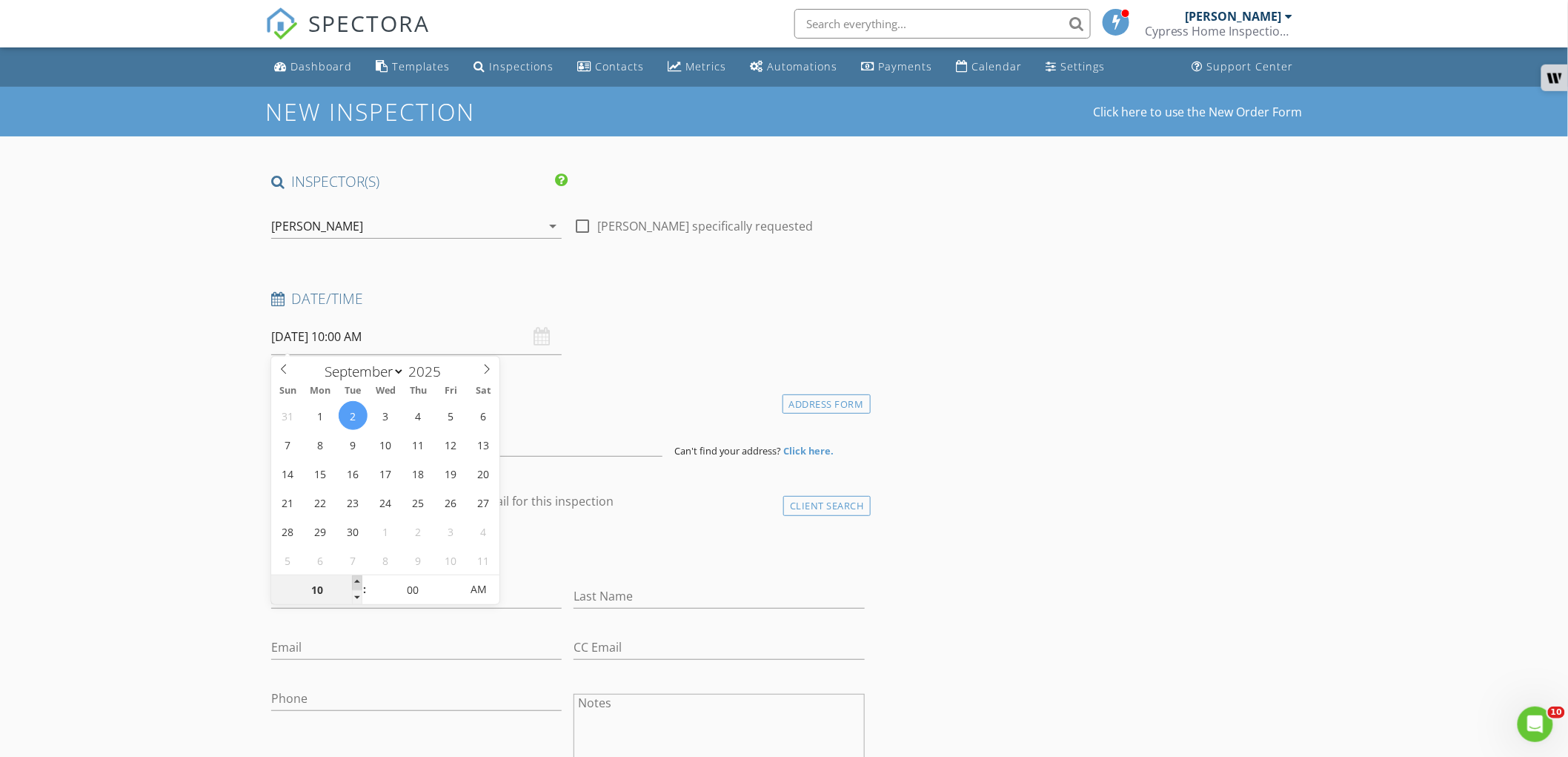
type input "11"
click at [357, 580] on span at bounding box center [357, 582] width 11 height 15
type input "09/02/2025 12:00 PM"
type input "12"
click at [357, 580] on span at bounding box center [357, 582] width 11 height 15
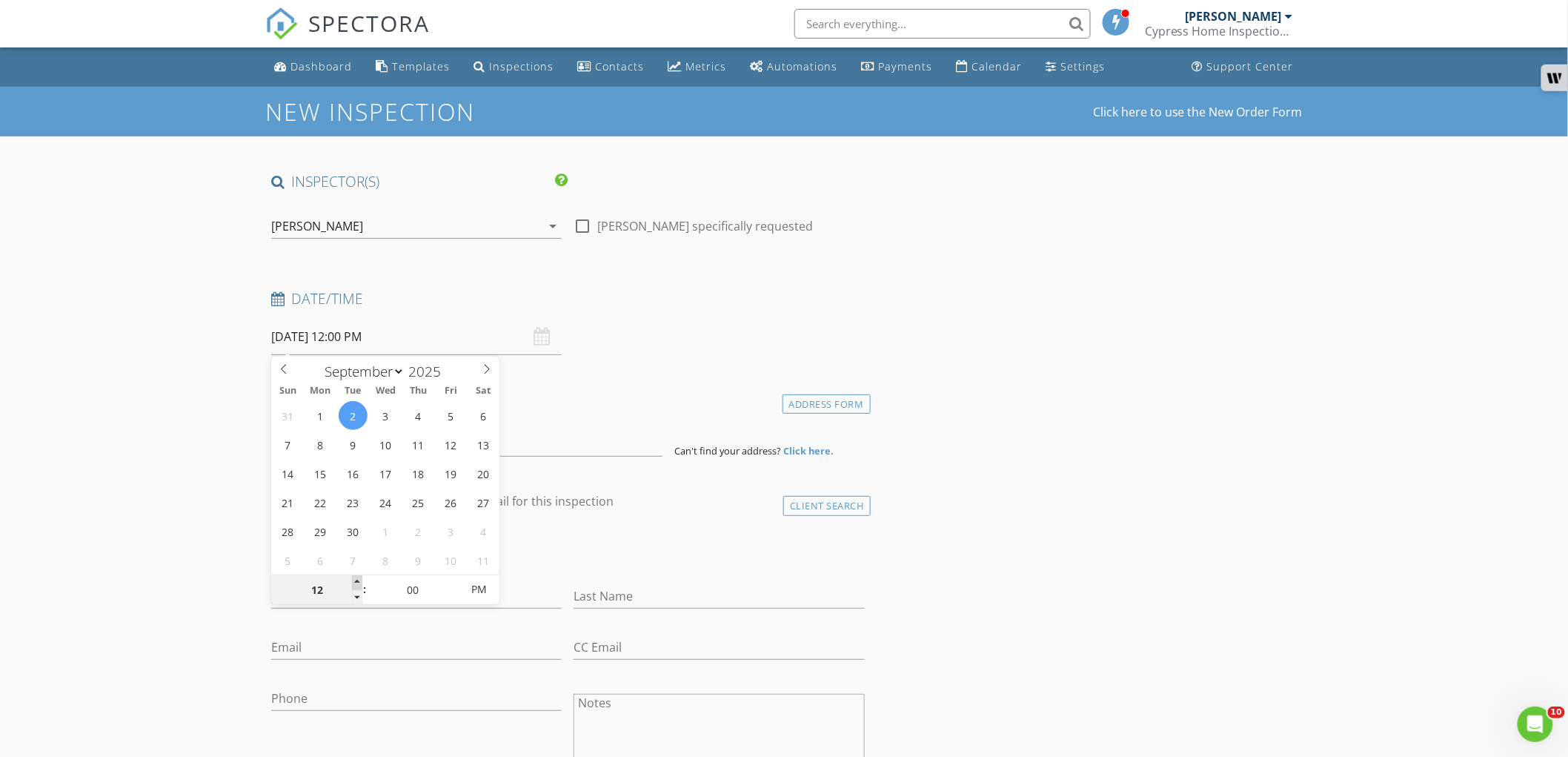
type input "09/02/2025 1:00 PM"
type input "01"
click at [357, 580] on span at bounding box center [357, 582] width 11 height 15
type input "09/02/2025 2:00 PM"
type input "02"
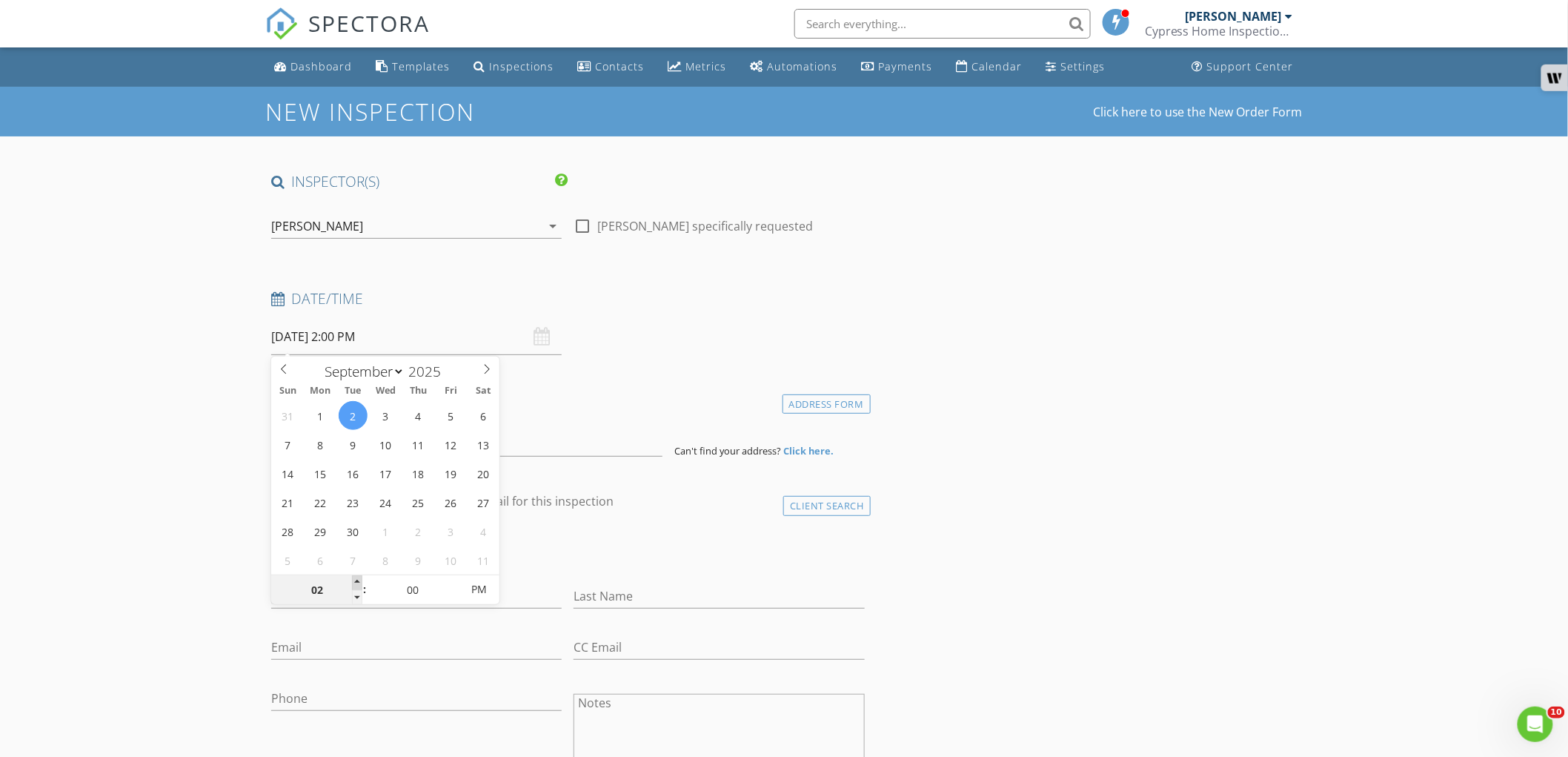
click at [357, 580] on span at bounding box center [357, 582] width 11 height 15
drag, startPoint x: 159, startPoint y: 549, endPoint x: 180, endPoint y: 508, distance: 46.1
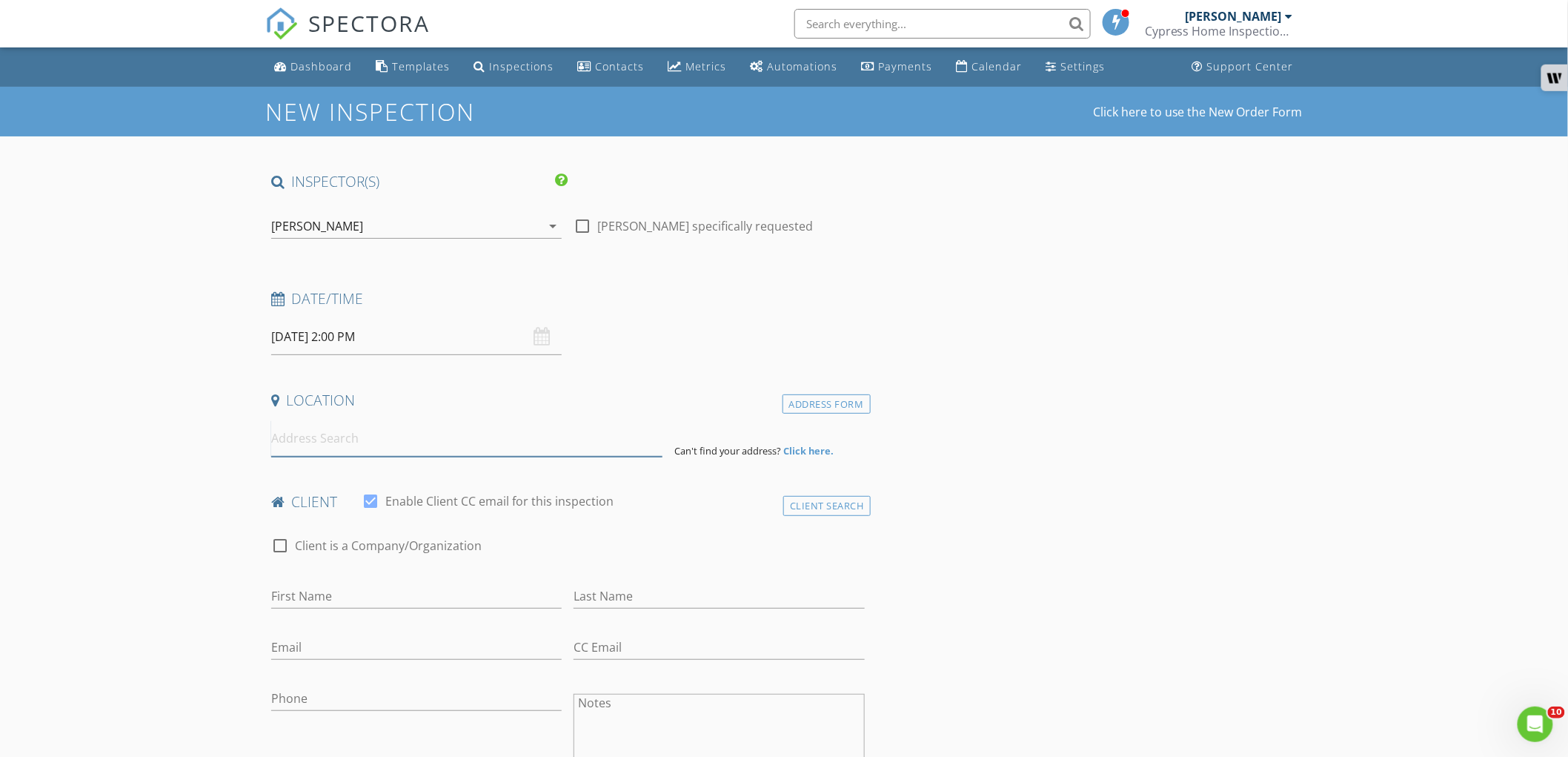
paste input "17252 English Saddle Ln, Hammond, LA 70403, USA"
type input "17252 English Saddle Ln, Hammond, LA 70403, USA"
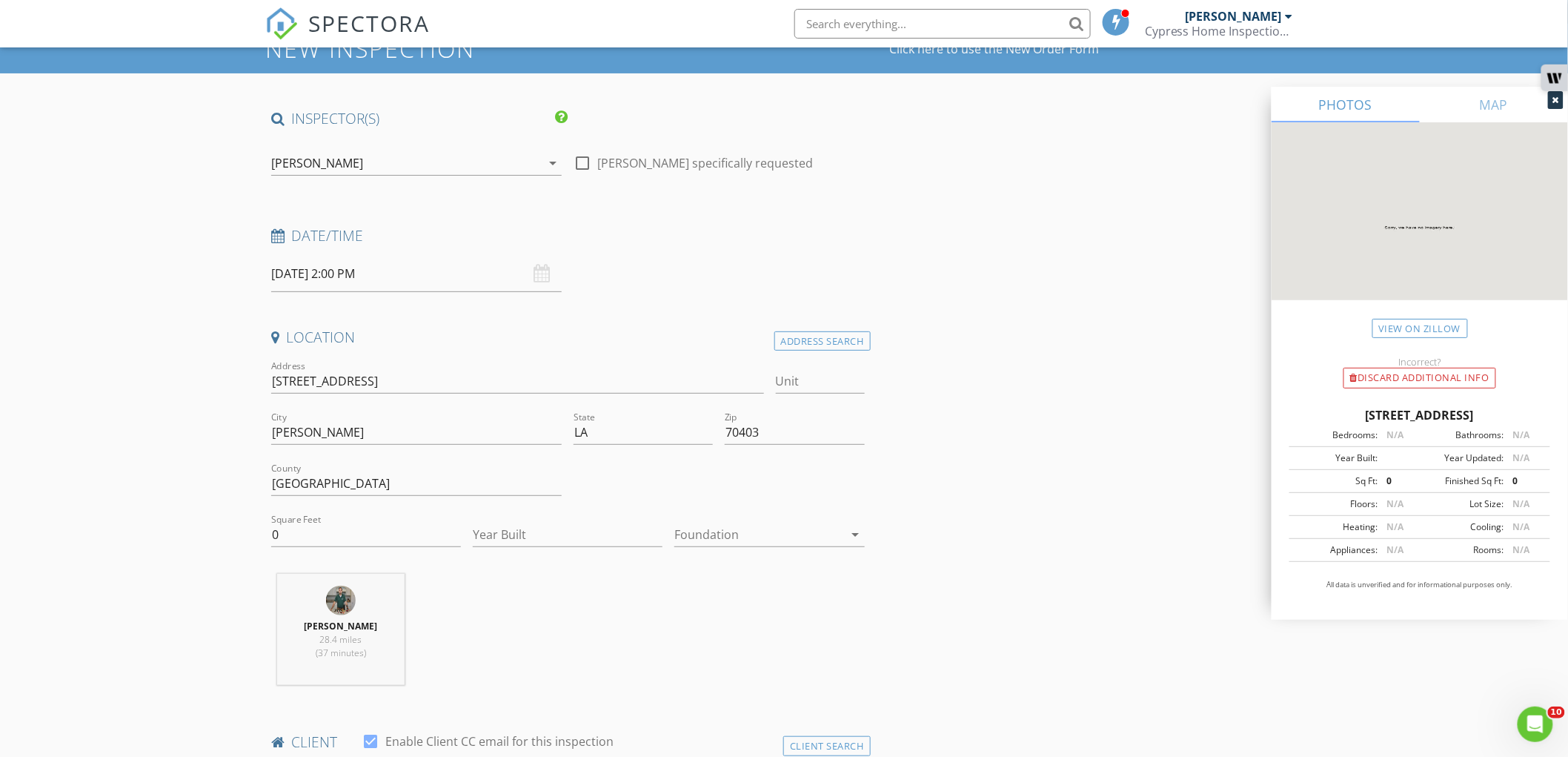
scroll to position [165, 0]
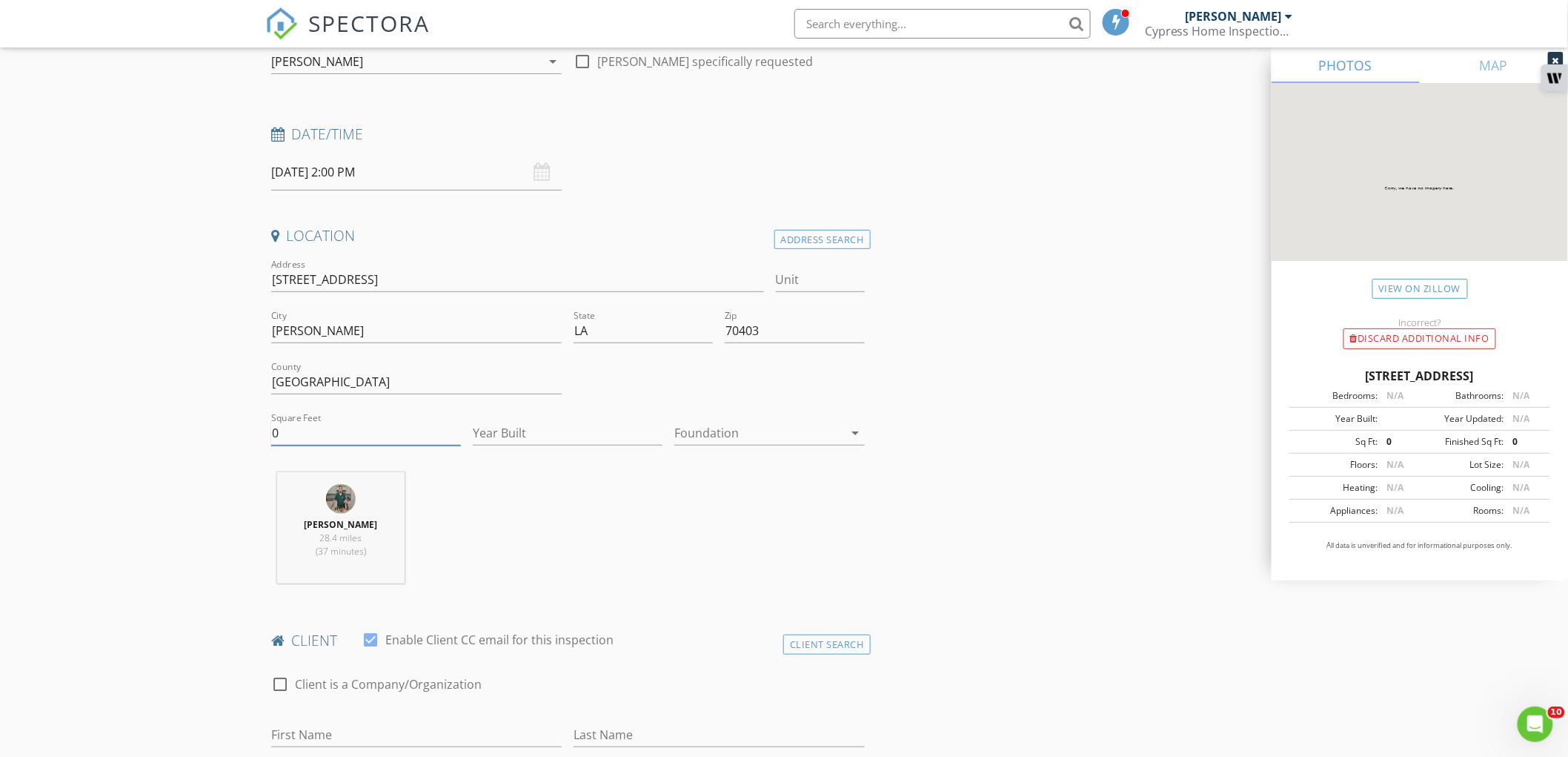
click at [334, 439] on input "0" at bounding box center [366, 433] width 189 height 24
type input "3500"
type input "2025"
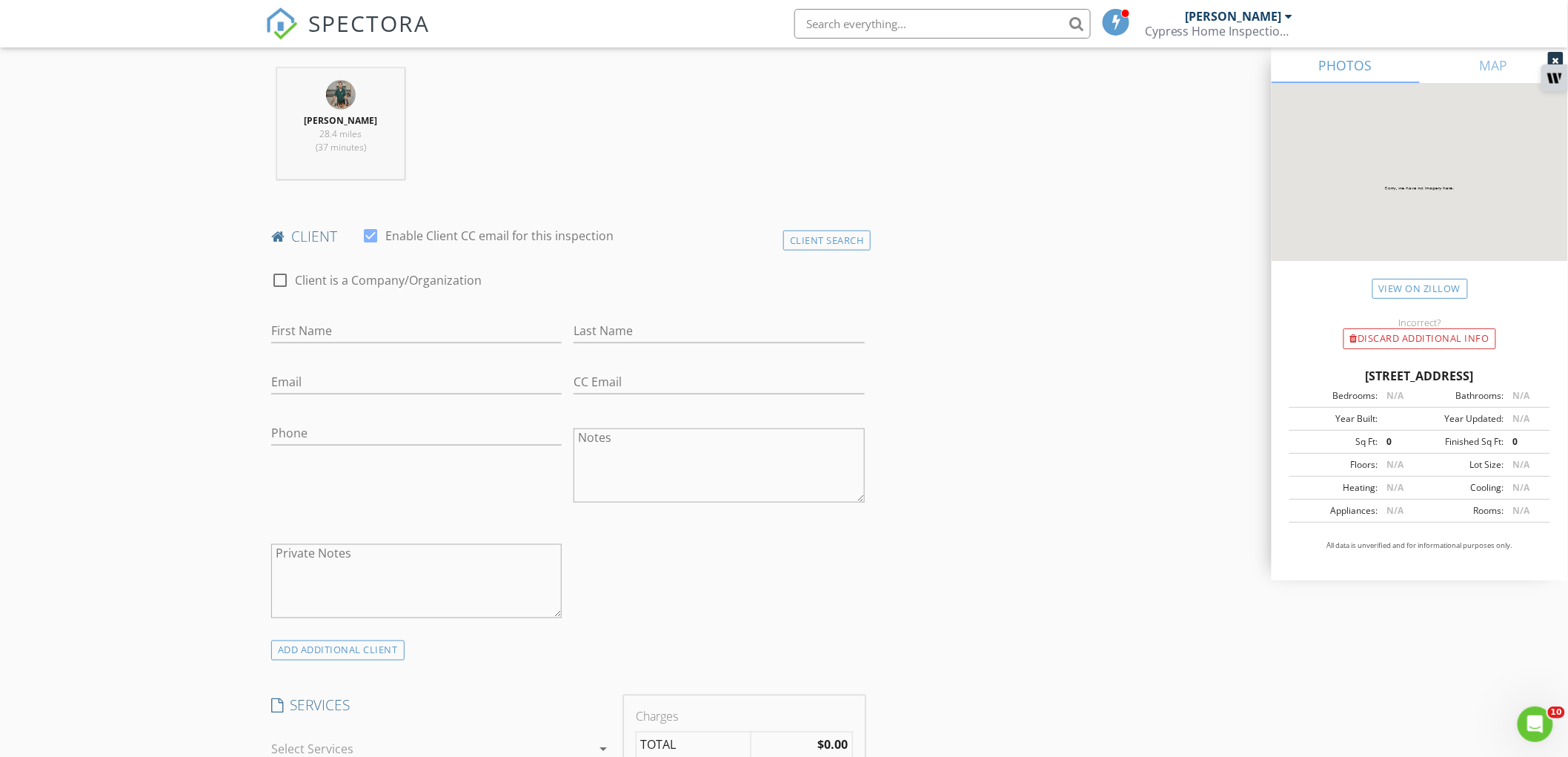
scroll to position [576, 0]
click at [332, 327] on input "First Name" at bounding box center [416, 323] width 291 height 24
paste input "Mark Drummond (225) 445-7263 mdrummond15@icloud.com"
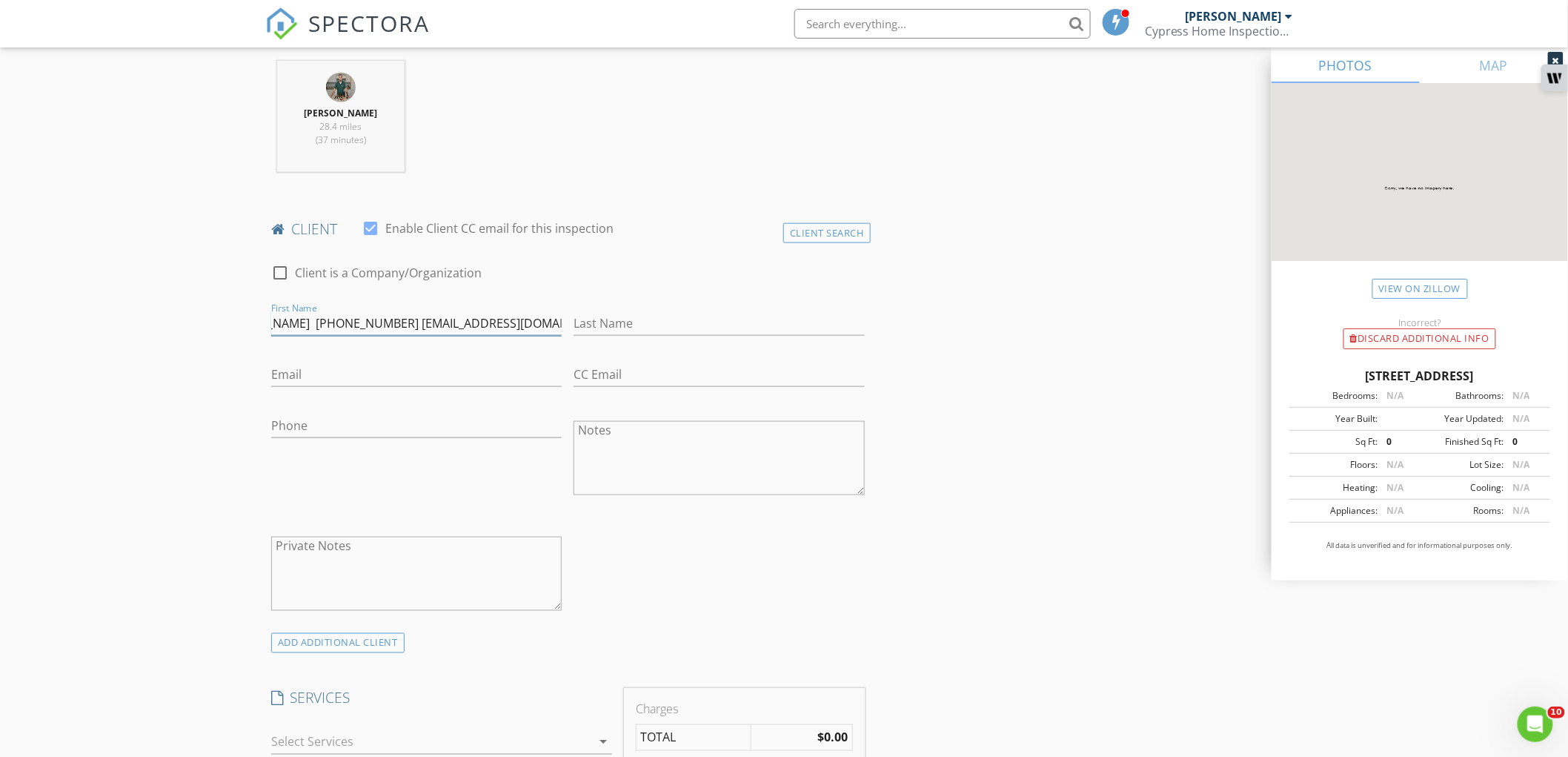
scroll to position [0, 55]
drag, startPoint x: 409, startPoint y: 319, endPoint x: 603, endPoint y: 329, distance: 194.3
click at [603, 329] on div "check_box_outline_blank Client is a Company/Organization First Name Mark Drummo…" at bounding box center [568, 441] width 606 height 384
type input "Mark Drummond (225) 445-7263"
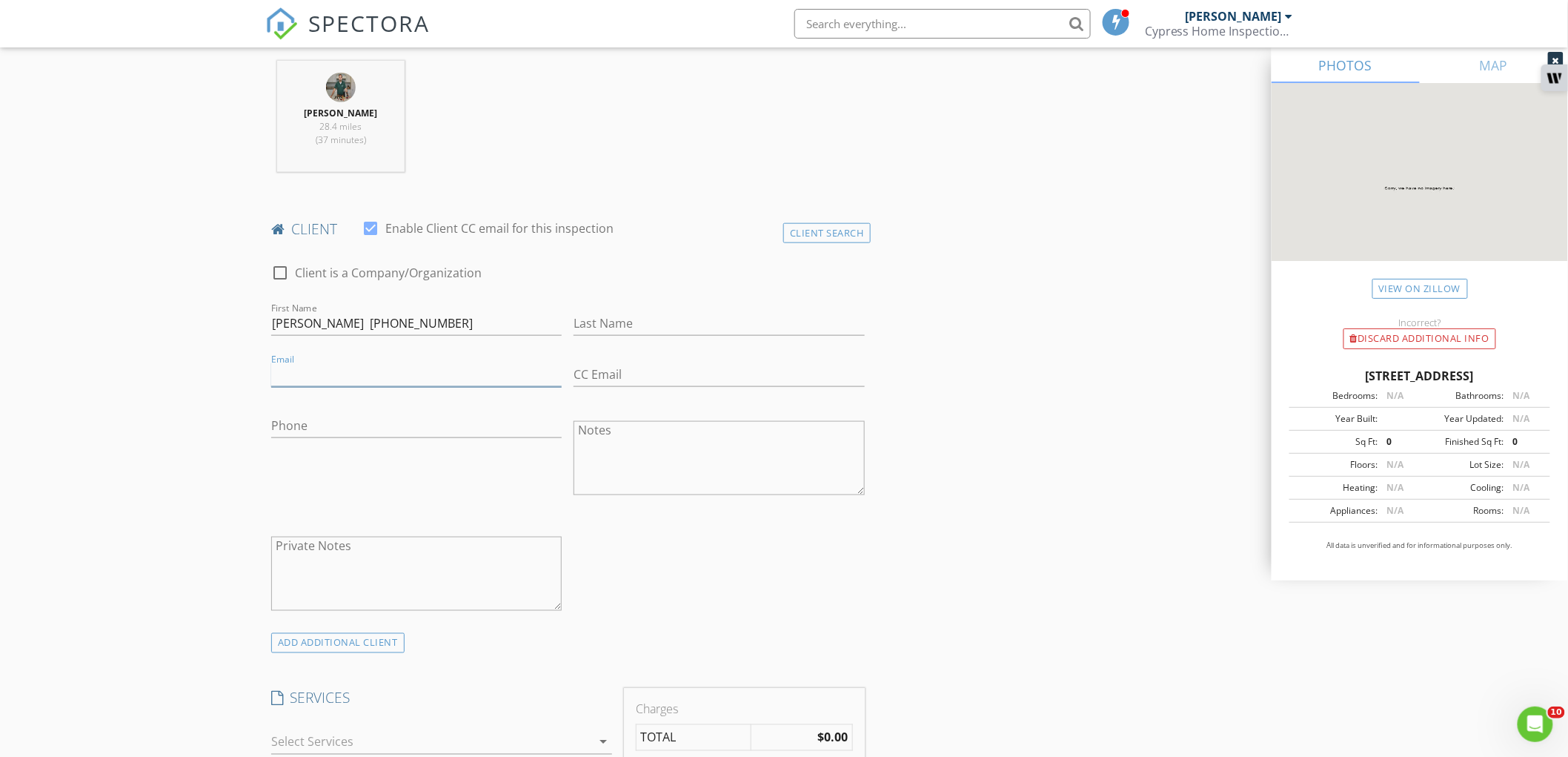
click at [443, 374] on input "Email" at bounding box center [416, 375] width 291 height 24
paste input "mdrummond15@icloud.com"
type input "mdrummond15@icloud.com"
drag, startPoint x: 447, startPoint y: 328, endPoint x: 520, endPoint y: 328, distance: 73.0
click at [520, 328] on input "Mark Drummond (225) 445-7263" at bounding box center [416, 323] width 291 height 24
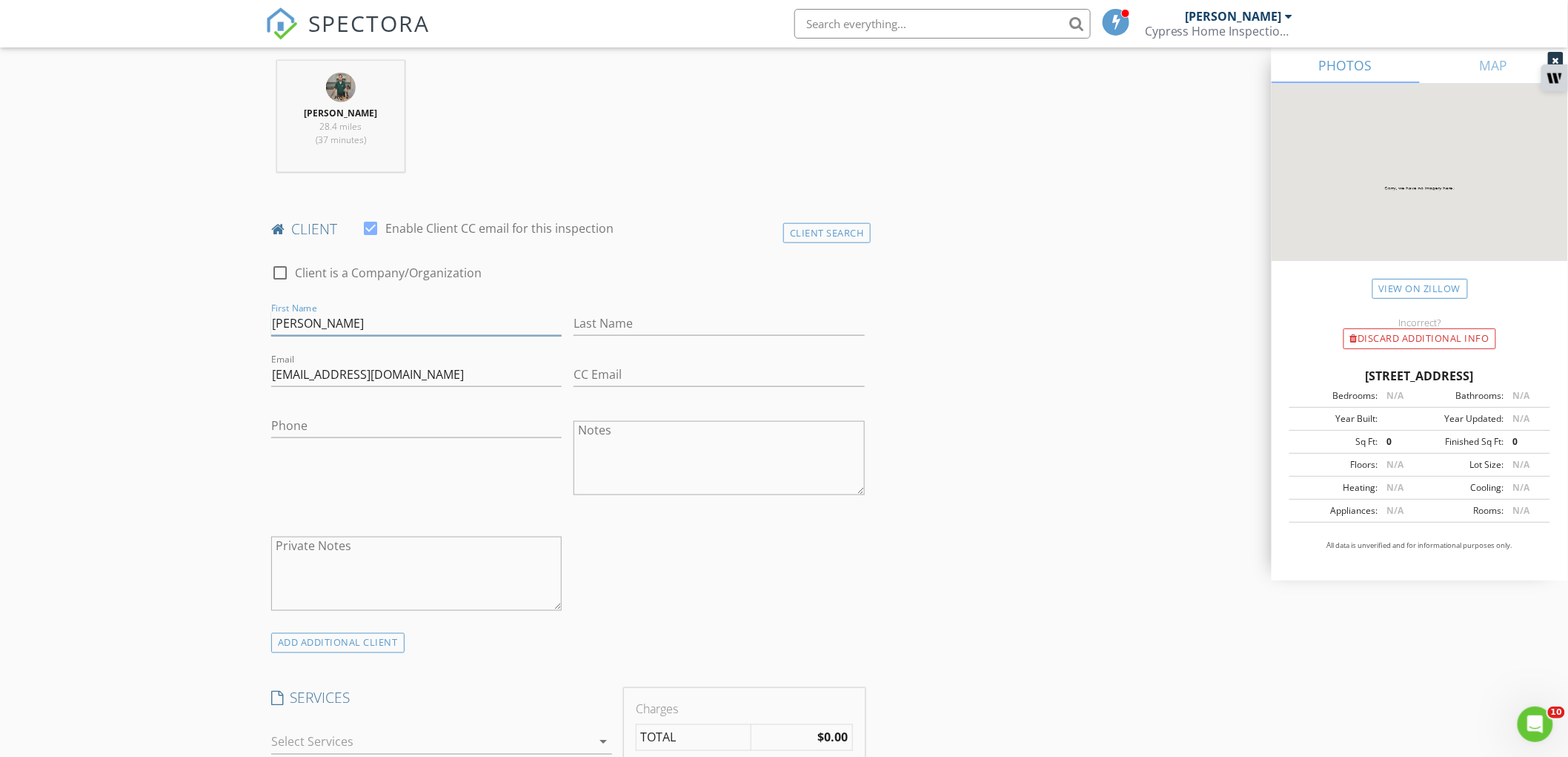
type input "Mark Drummond"
click at [403, 424] on input "Phone" at bounding box center [416, 425] width 291 height 24
paste input "225-445-7263"
type input "225-445-7263"
click at [329, 319] on input "Mark Drummond" at bounding box center [416, 323] width 291 height 24
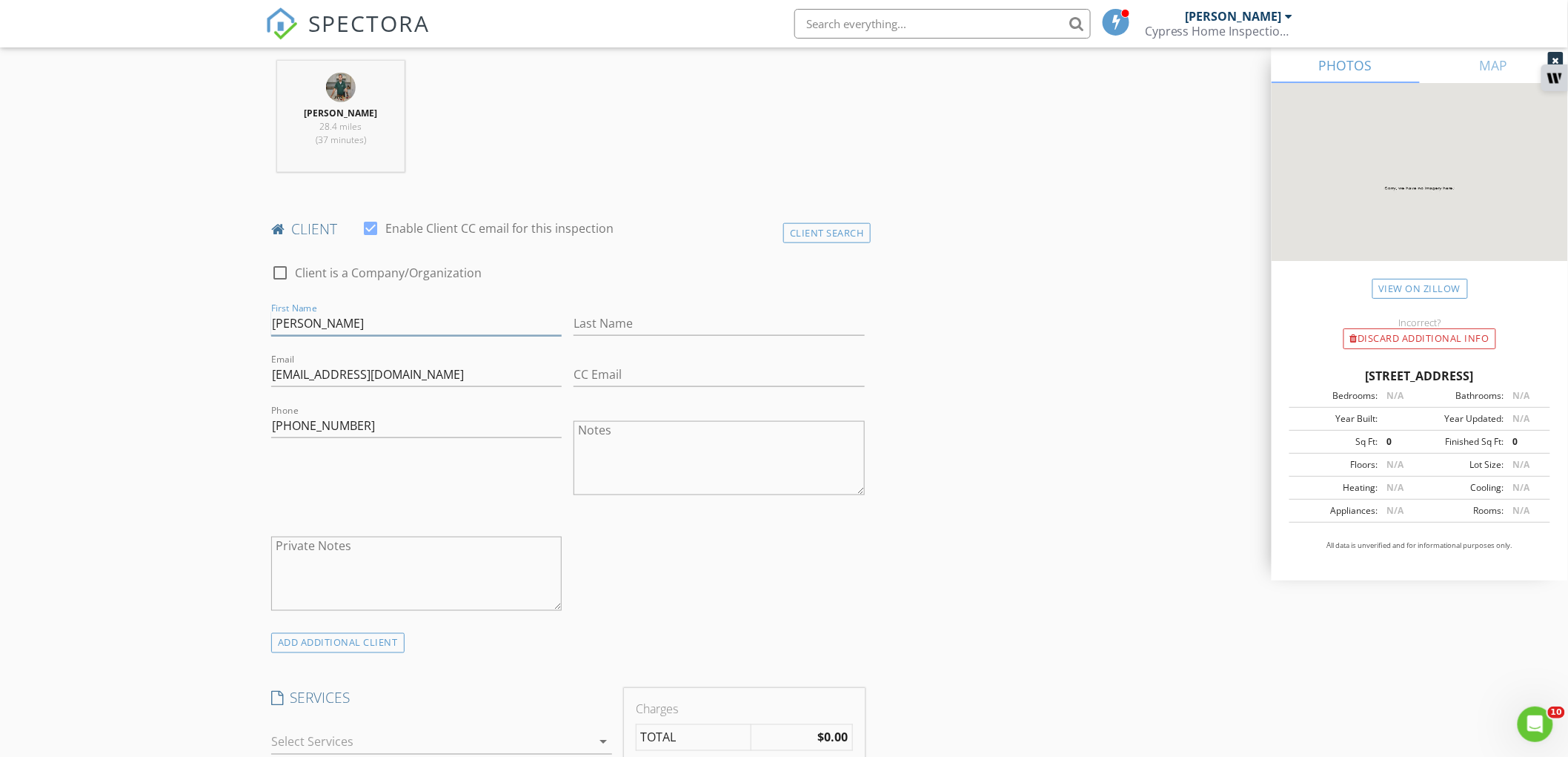
click at [329, 319] on input "Mark Drummond" at bounding box center [416, 323] width 291 height 24
type input "Mark"
click at [591, 323] on input "Last Name" at bounding box center [719, 323] width 291 height 24
paste input "Drummond"
type input "Drummond"
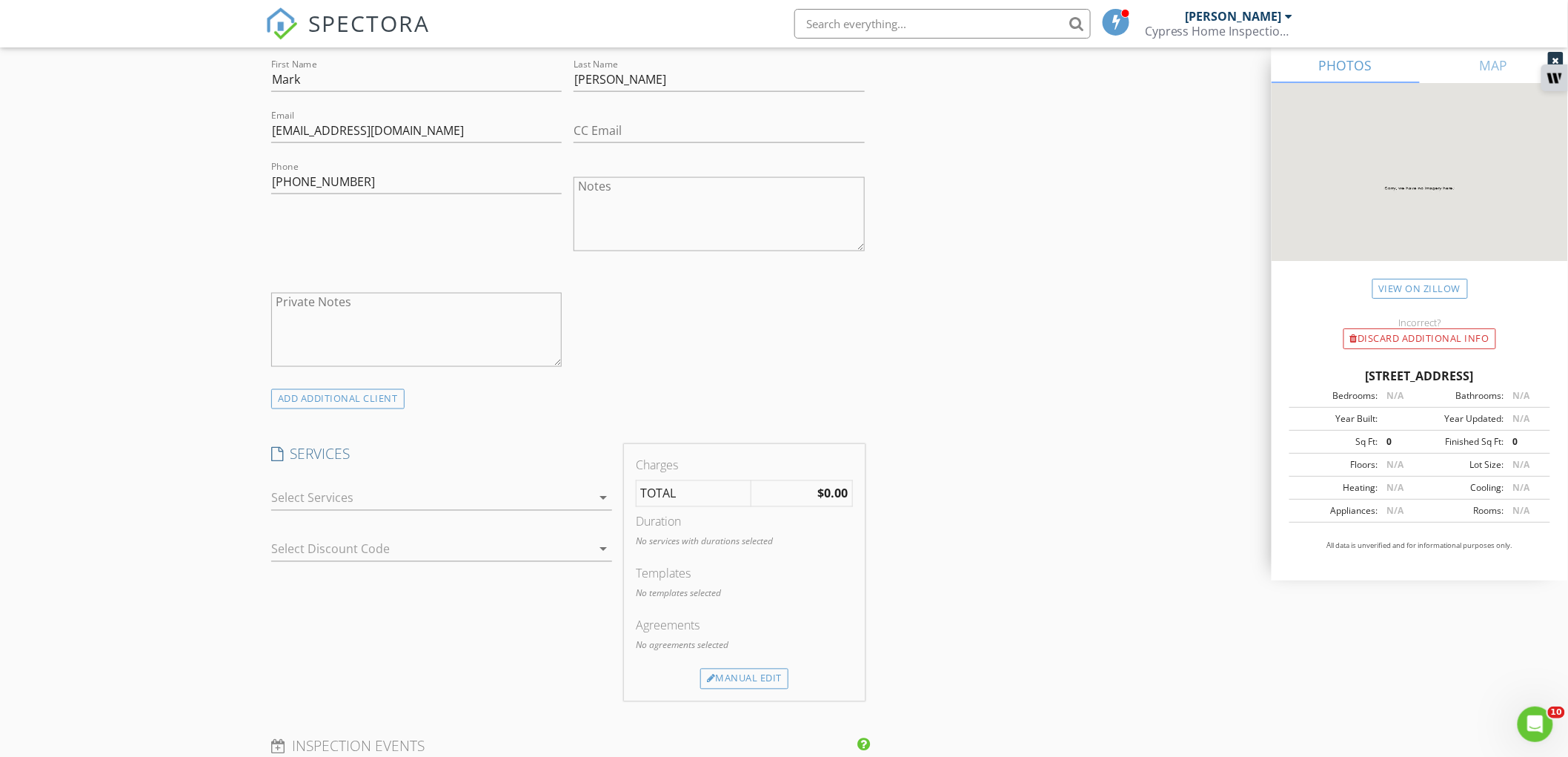
scroll to position [823, 0]
click at [332, 501] on div at bounding box center [431, 495] width 320 height 23
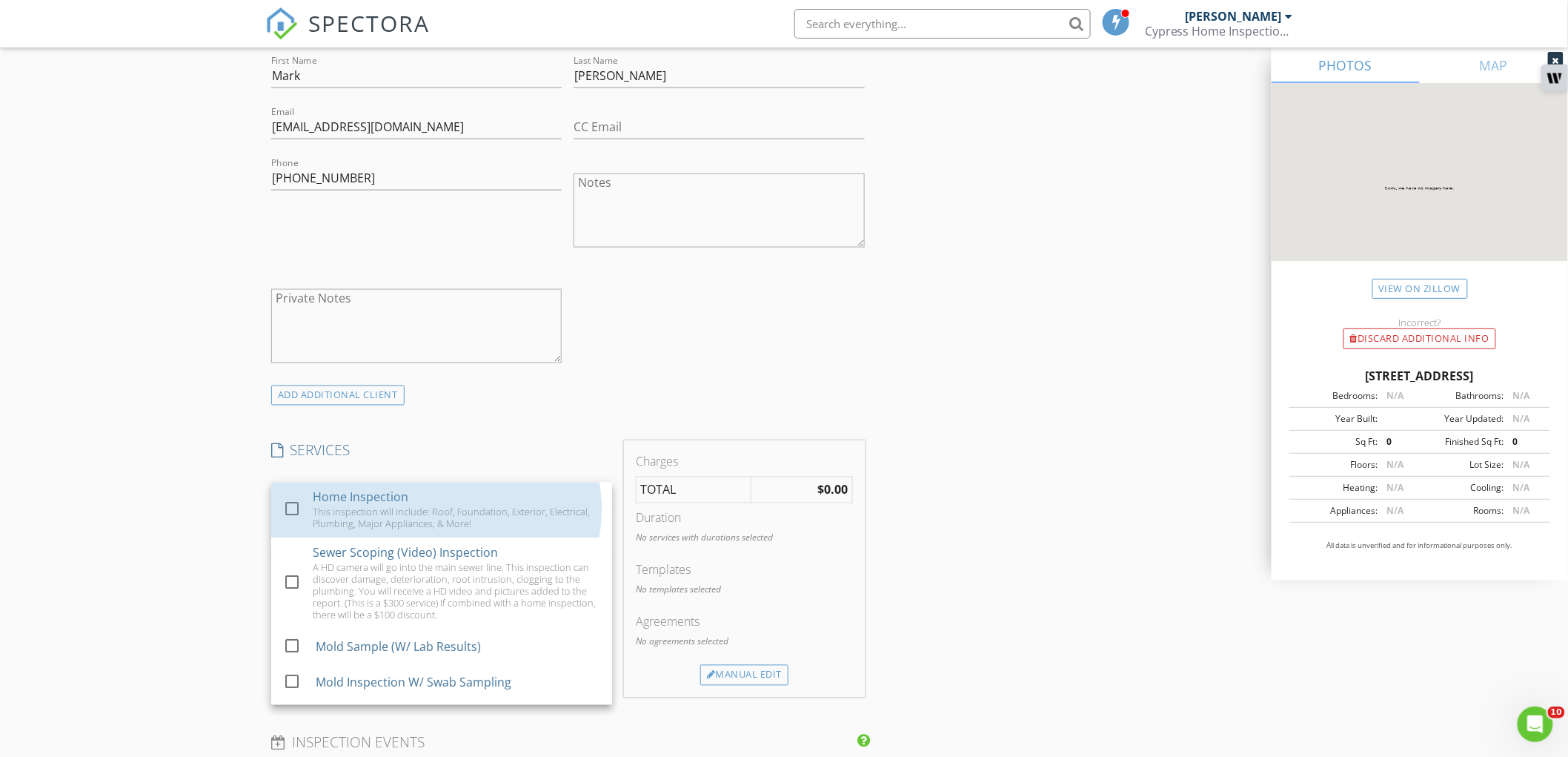
click at [332, 501] on div "Home Inspection" at bounding box center [361, 498] width 96 height 18
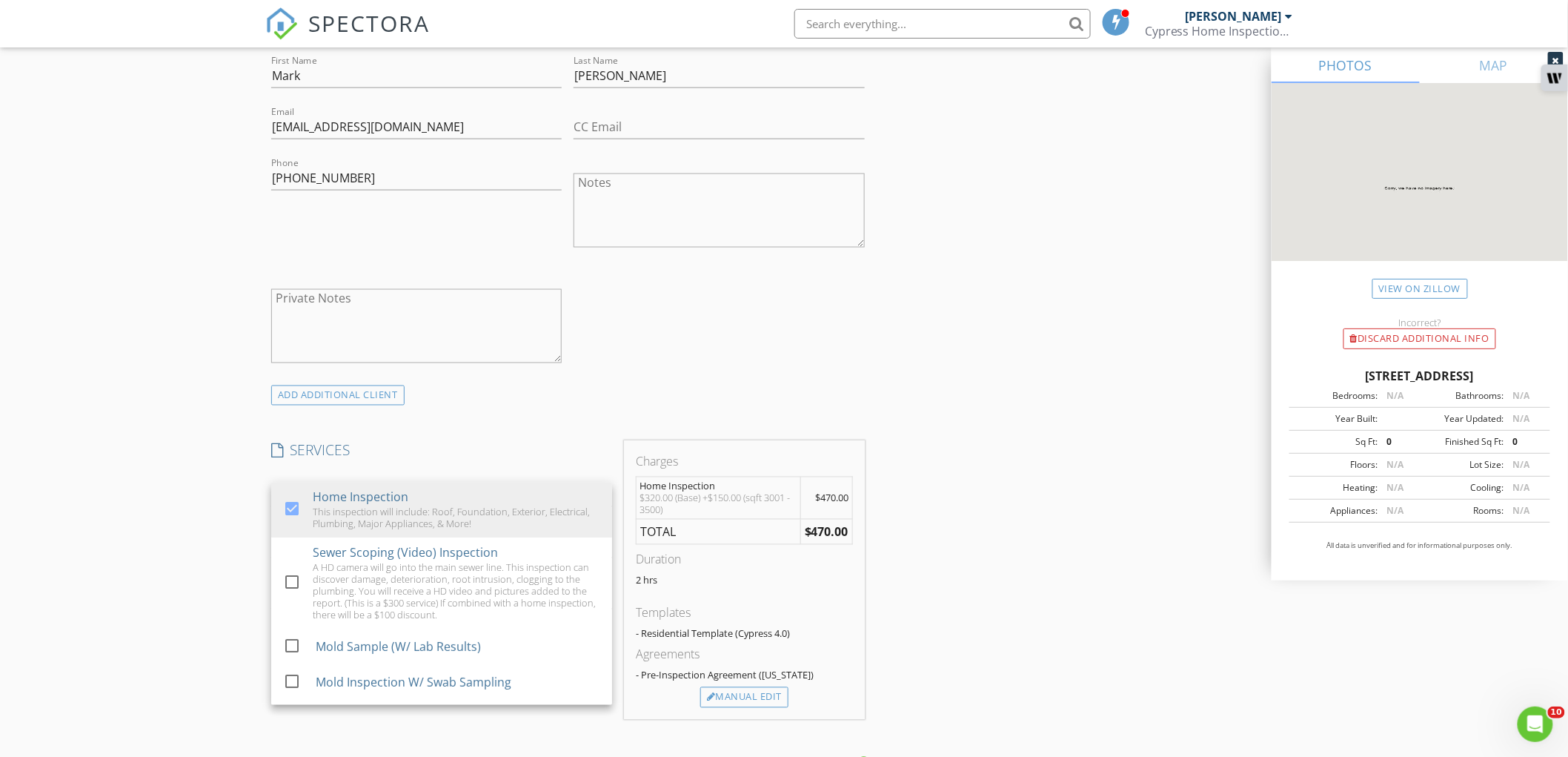
click at [132, 501] on div "New Inspection Click here to use the New Order Form INSPECTOR(S) check_box Clay…" at bounding box center [784, 626] width 1568 height 2727
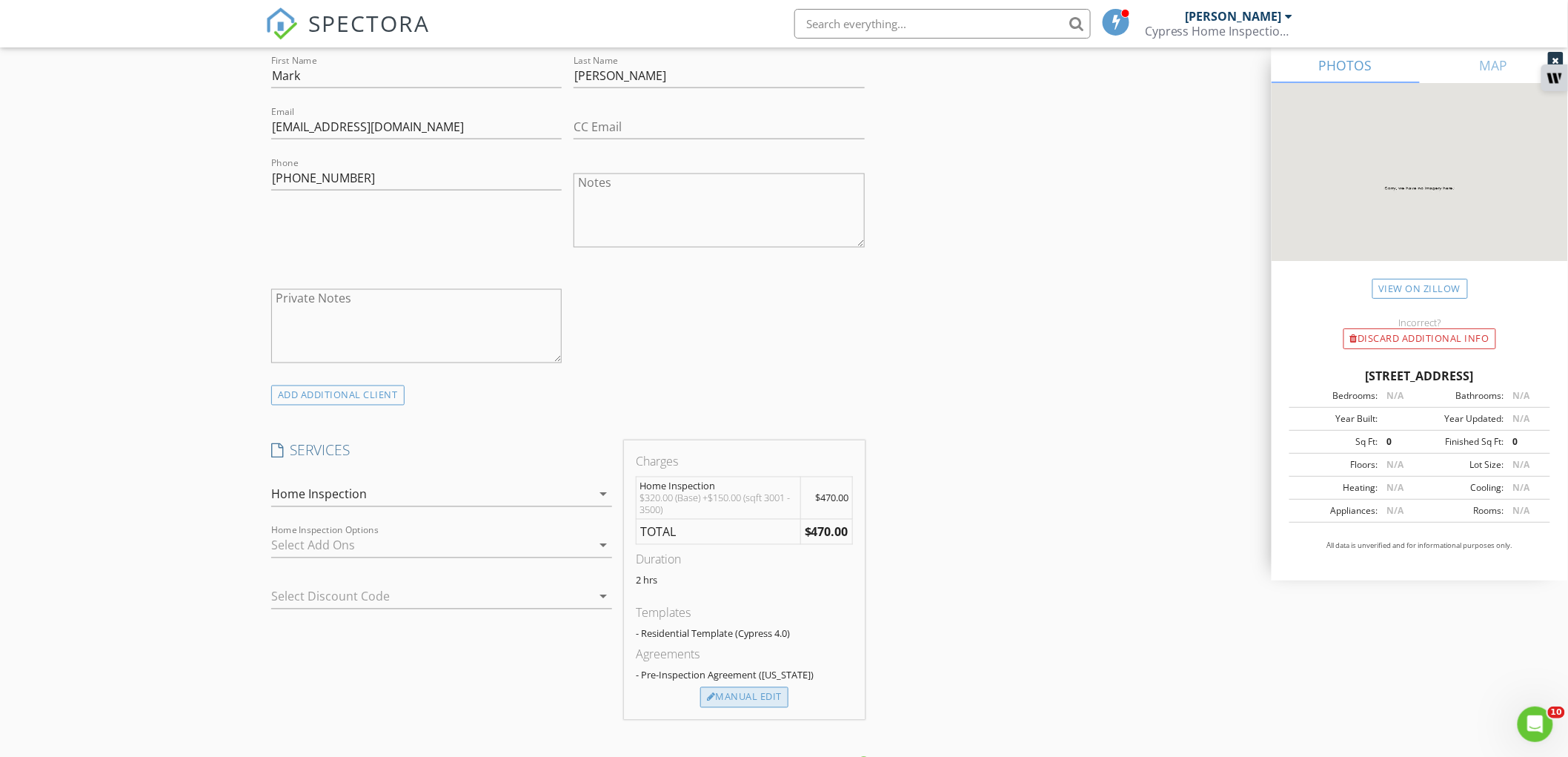
click at [720, 697] on div "Manual Edit" at bounding box center [744, 697] width 88 height 20
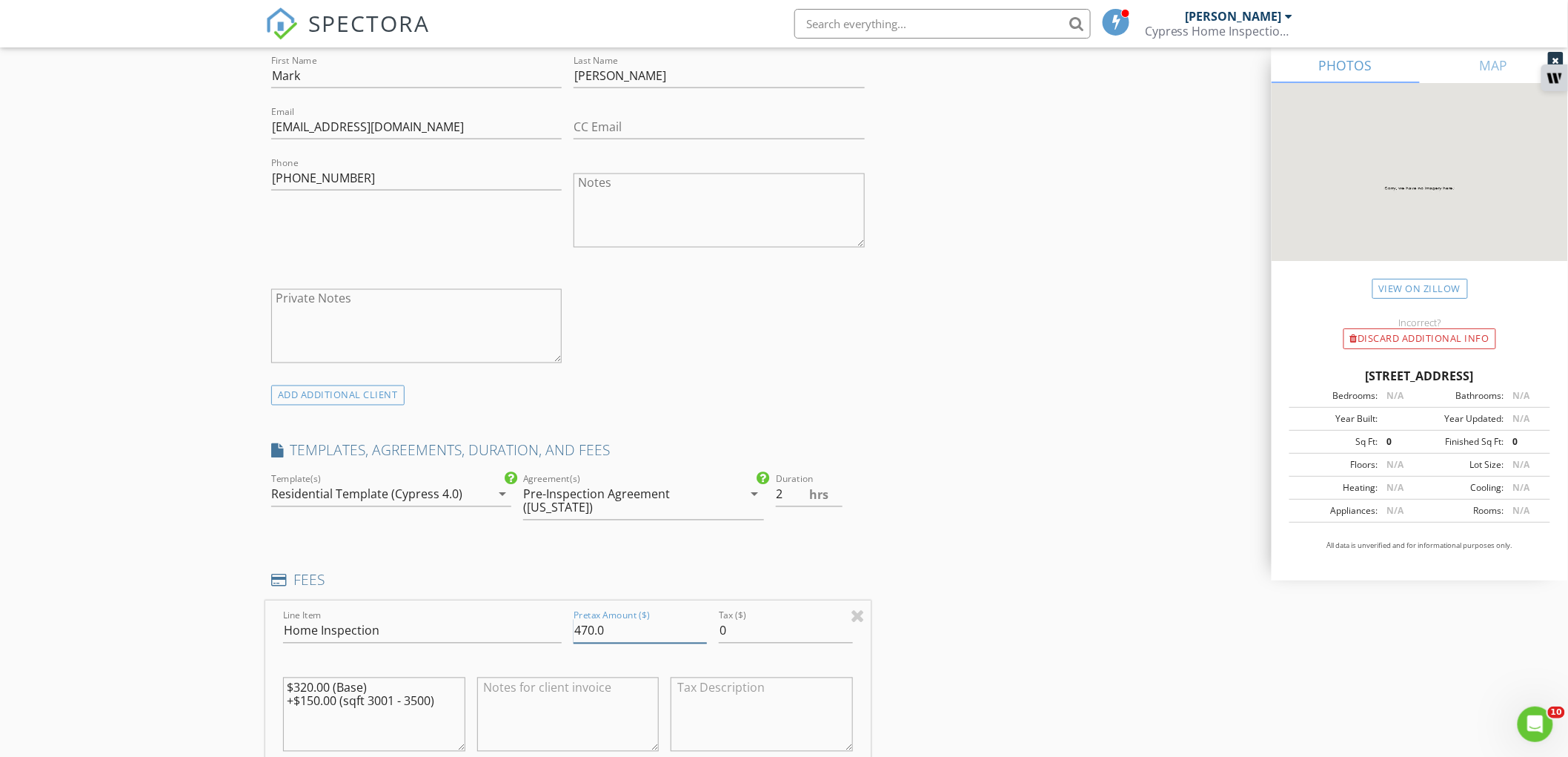
click at [590, 632] on input "470.0" at bounding box center [640, 630] width 134 height 24
type input "400.0"
click at [136, 522] on div "New Inspection Click here to use the New Order Form INSPECTOR(S) check_box Clay…" at bounding box center [784, 703] width 1568 height 2880
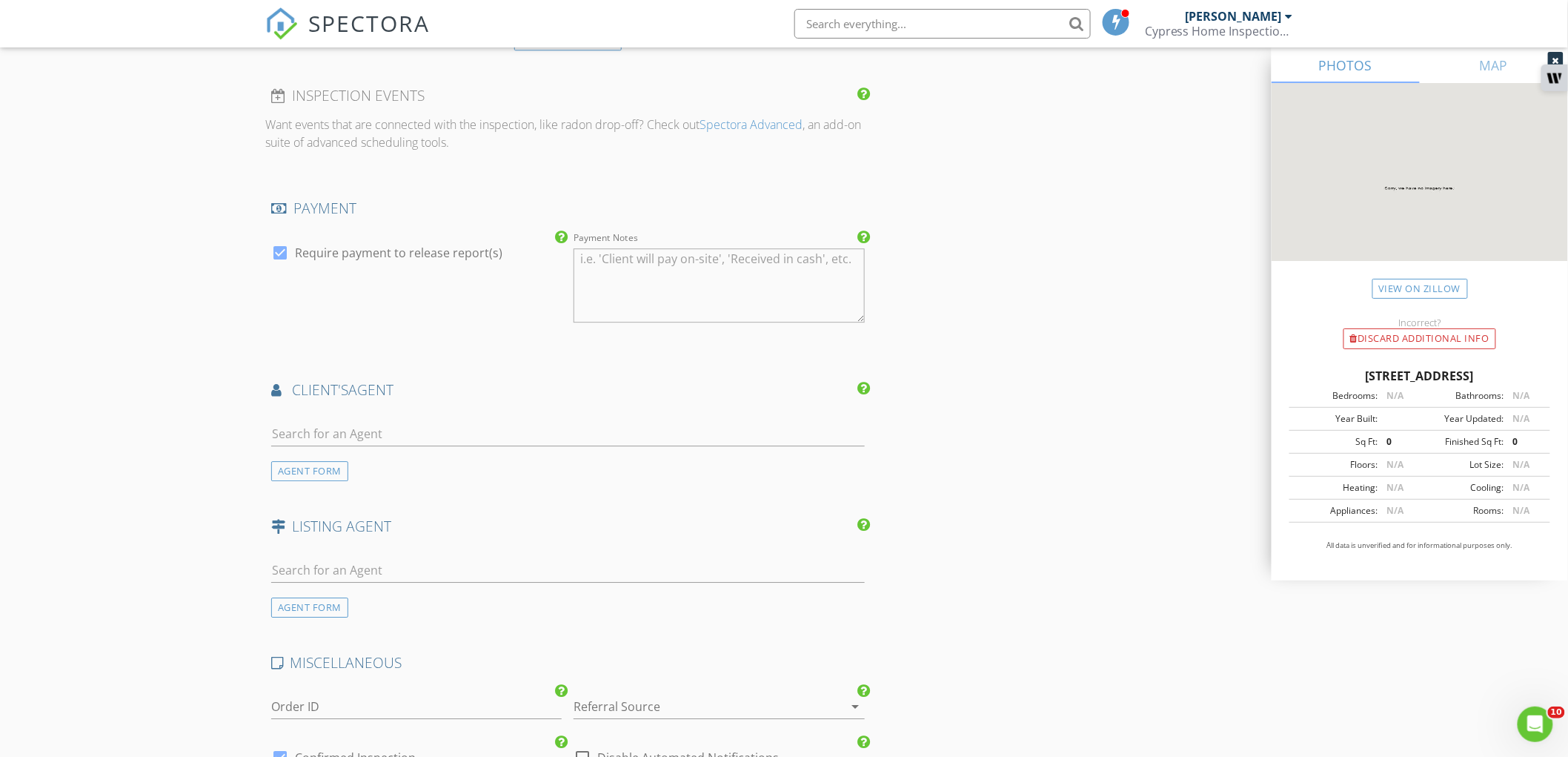
scroll to position [1647, 0]
click at [396, 433] on input "text" at bounding box center [568, 432] width 594 height 24
type input "tiff"
click at [393, 507] on div "Tiffany Pierce" at bounding box center [360, 500] width 94 height 18
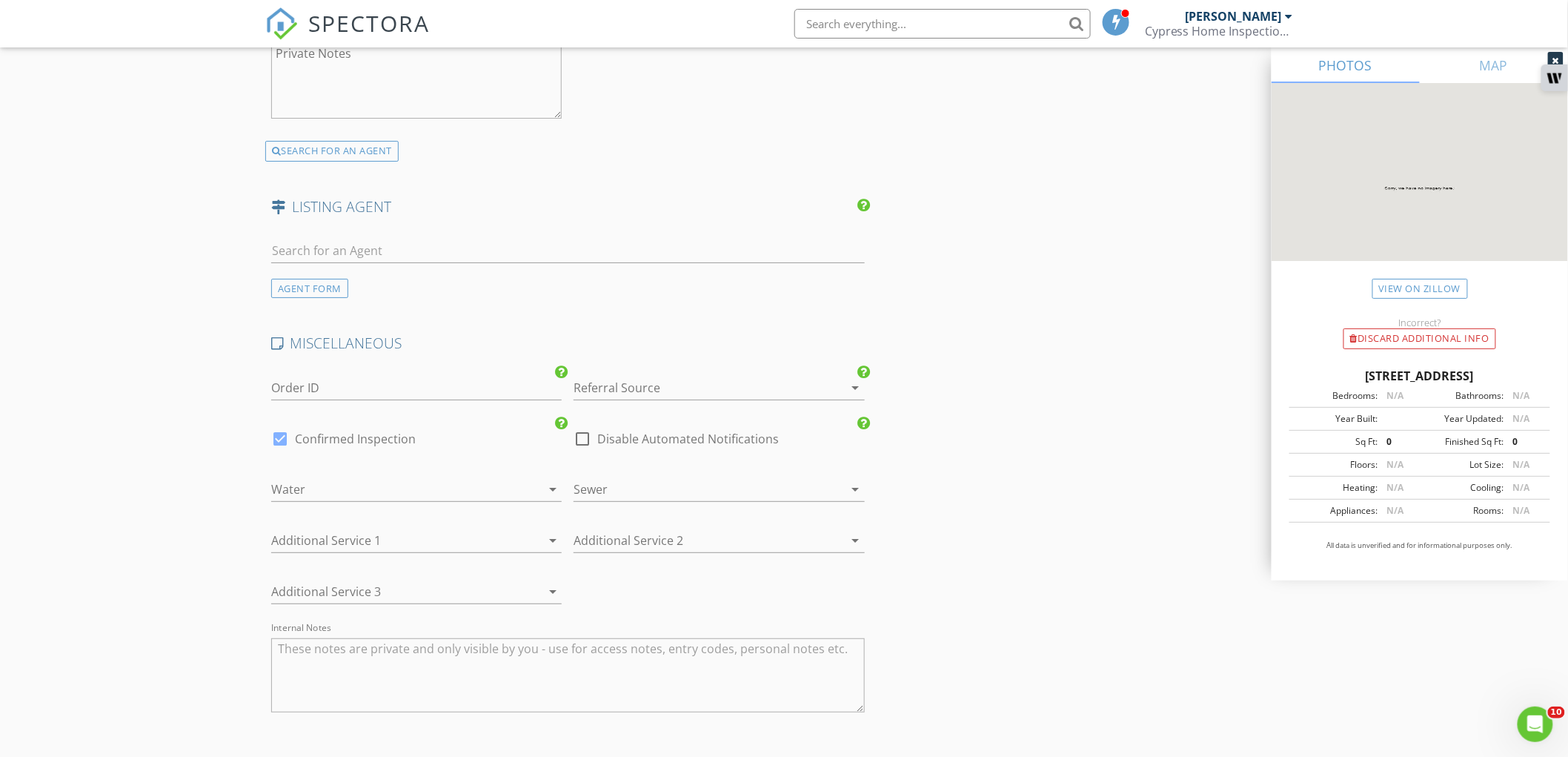
scroll to position [2306, 0]
click at [408, 491] on div at bounding box center [395, 485] width 249 height 23
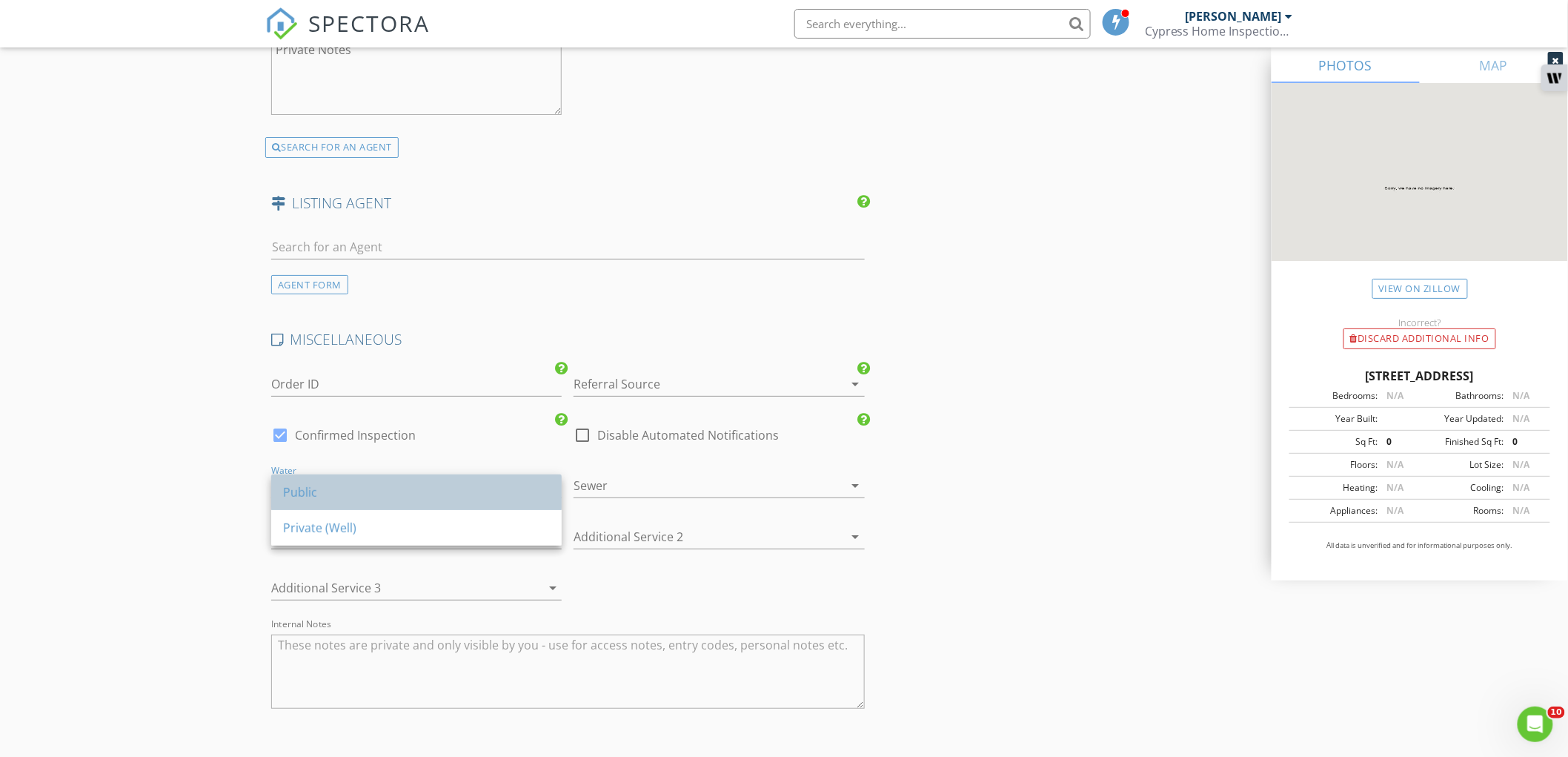
click at [411, 492] on div "Public" at bounding box center [416, 492] width 267 height 18
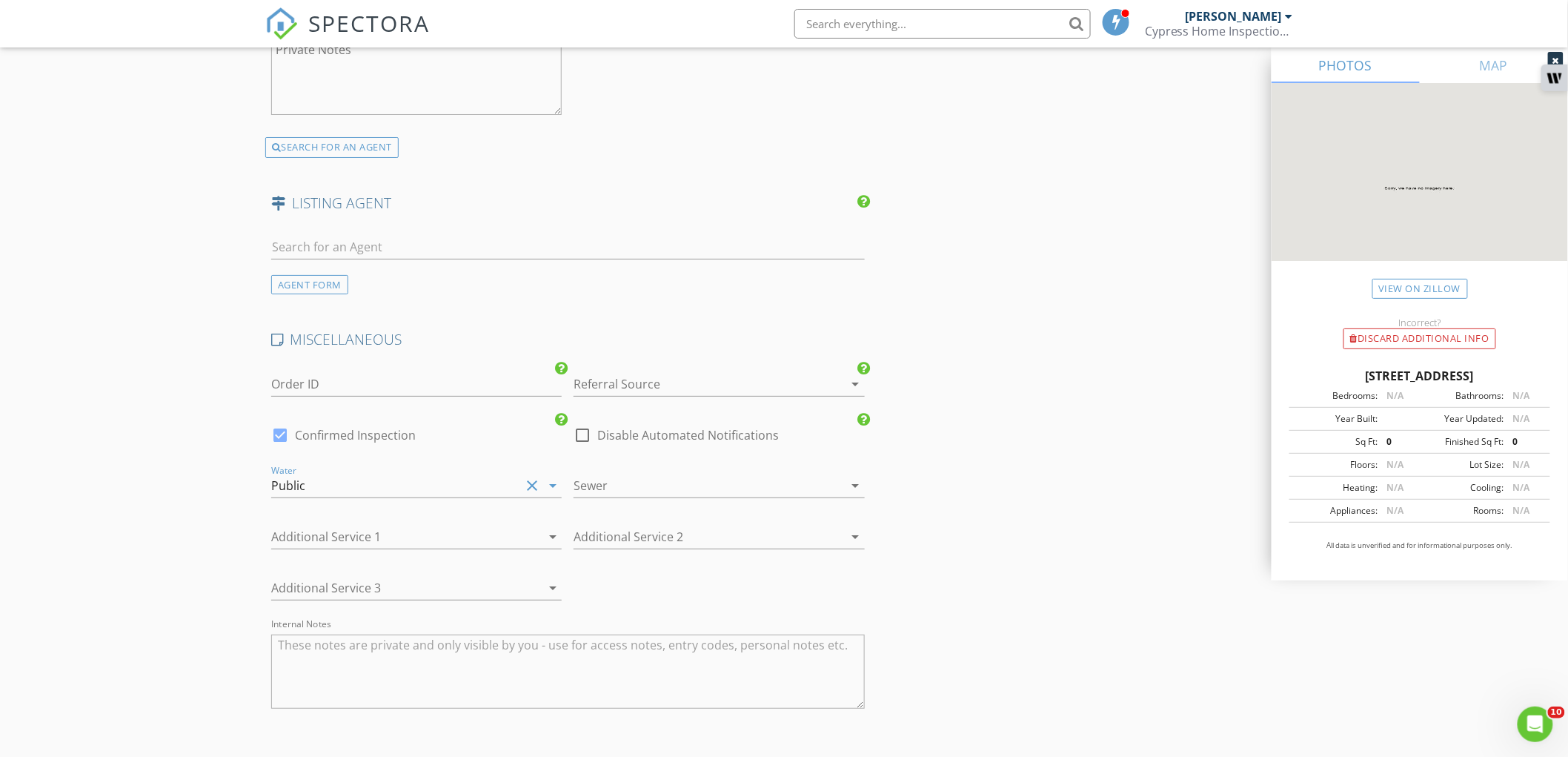
click at [639, 493] on div at bounding box center [697, 485] width 249 height 23
click at [645, 502] on div "Public" at bounding box center [720, 492] width 267 height 35
click at [447, 541] on div at bounding box center [395, 537] width 249 height 23
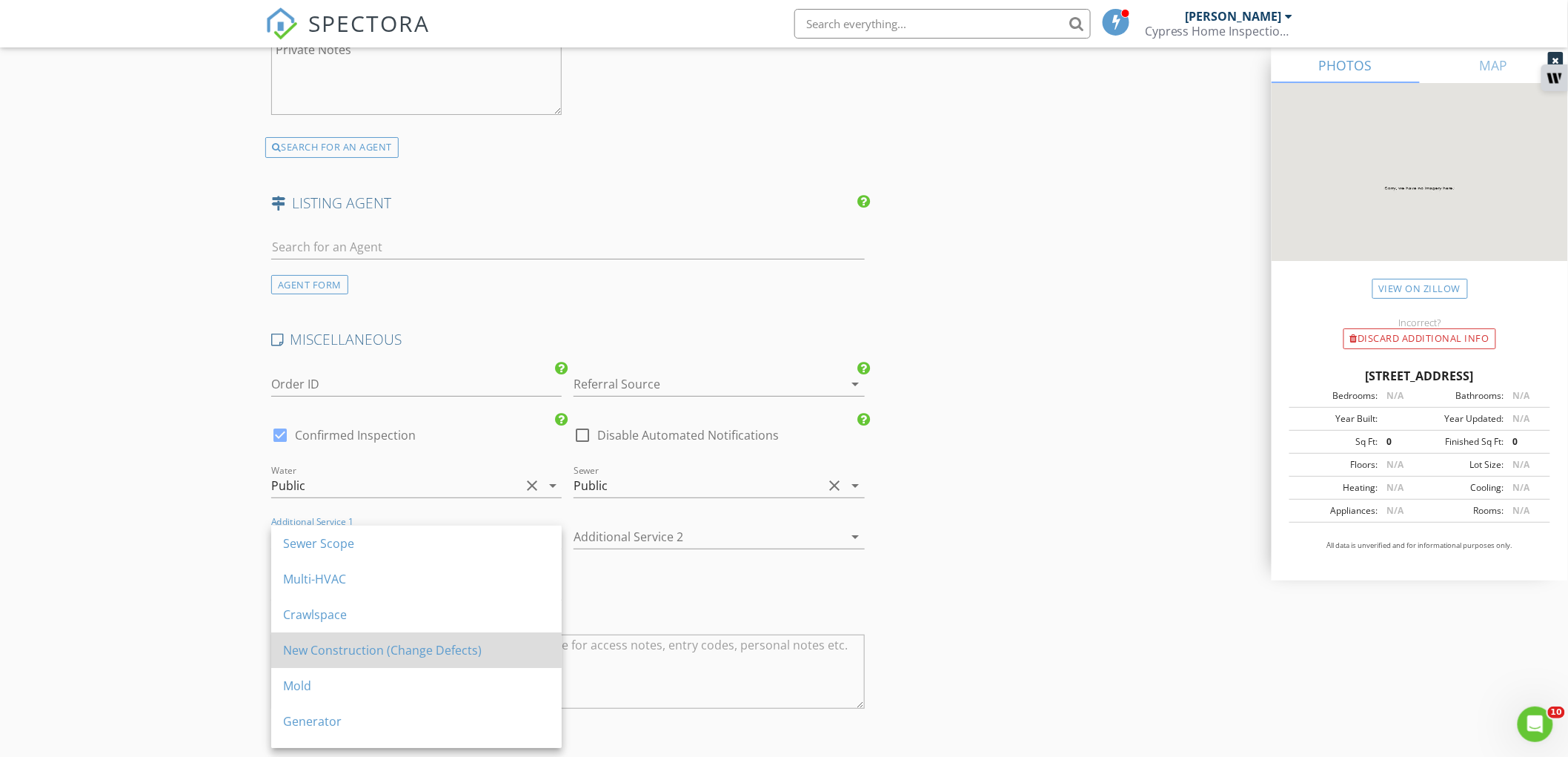
click at [418, 647] on div "New Construction (Change Defects)" at bounding box center [416, 650] width 267 height 18
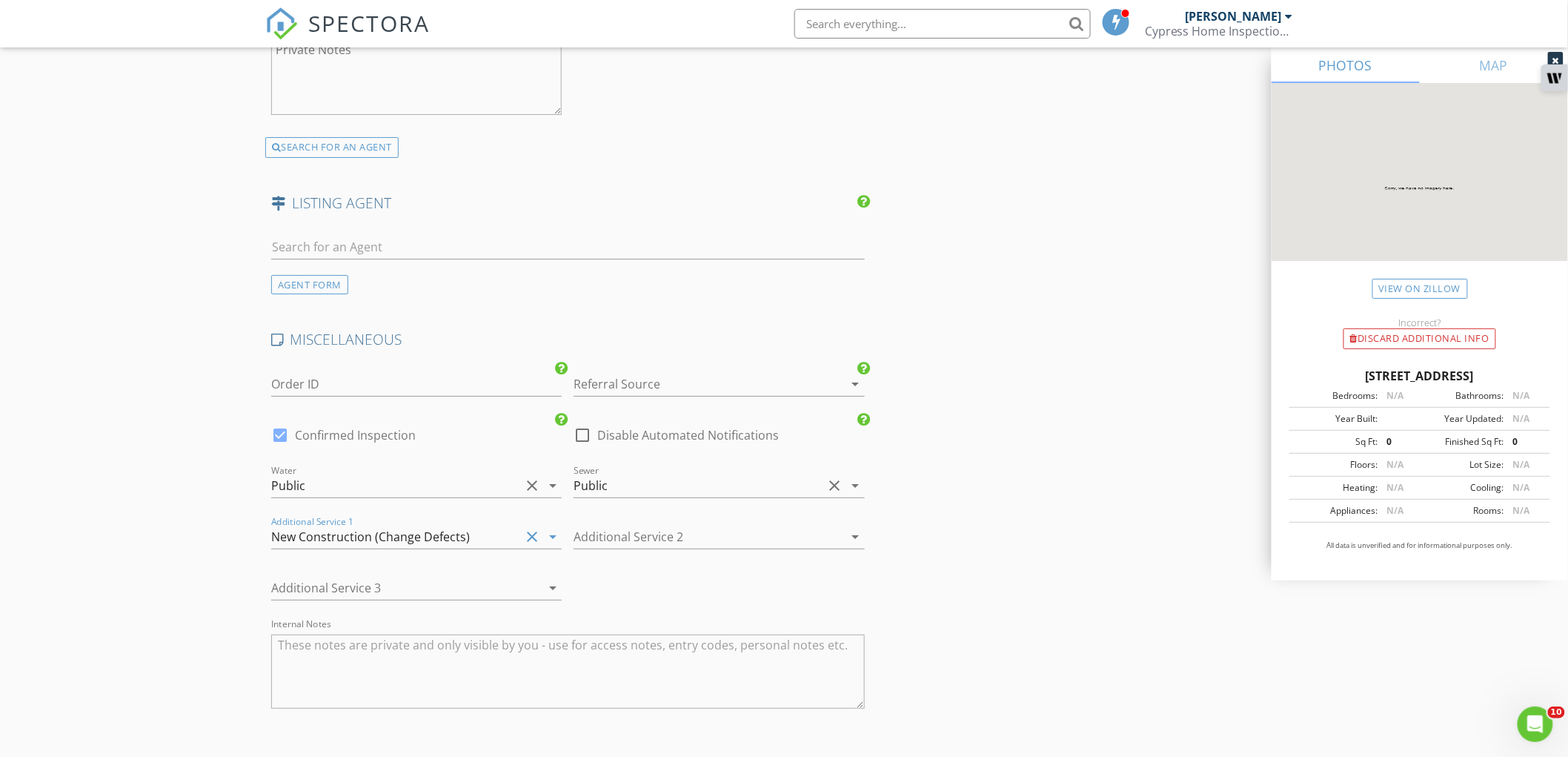
scroll to position [2548, 0]
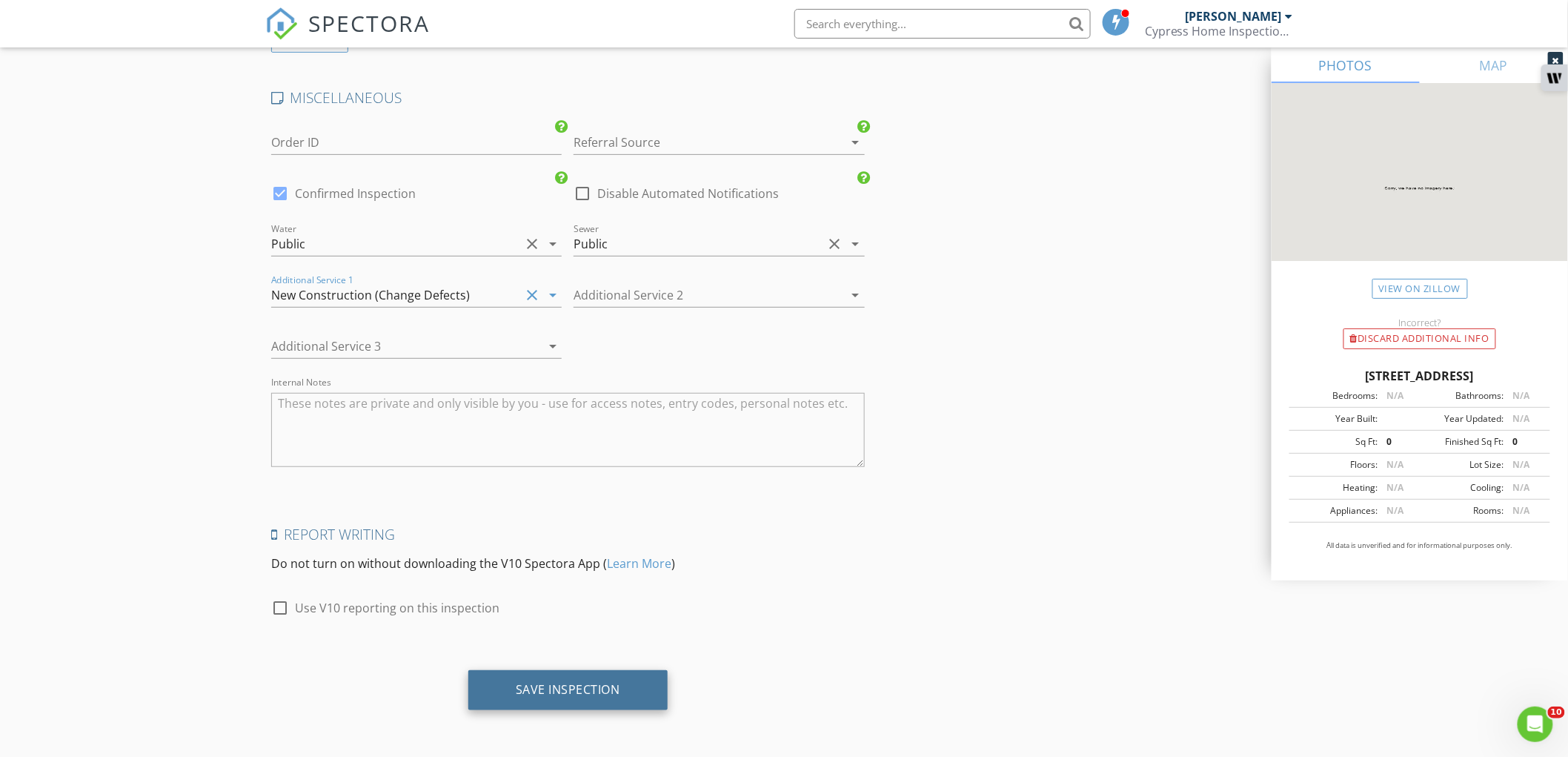
click at [528, 691] on div "Save Inspection" at bounding box center [568, 689] width 104 height 15
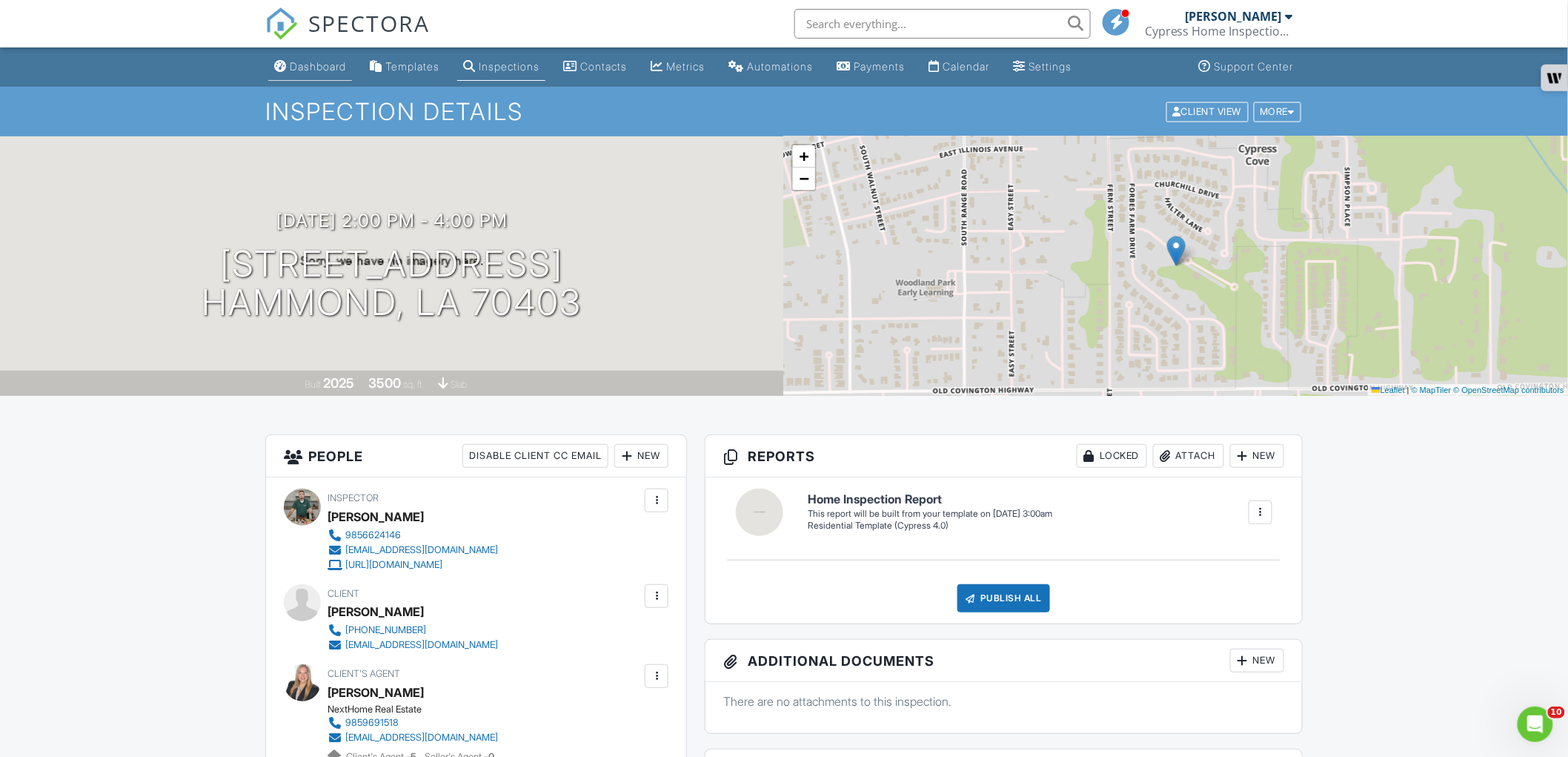
click at [335, 60] on div "Dashboard" at bounding box center [318, 66] width 57 height 13
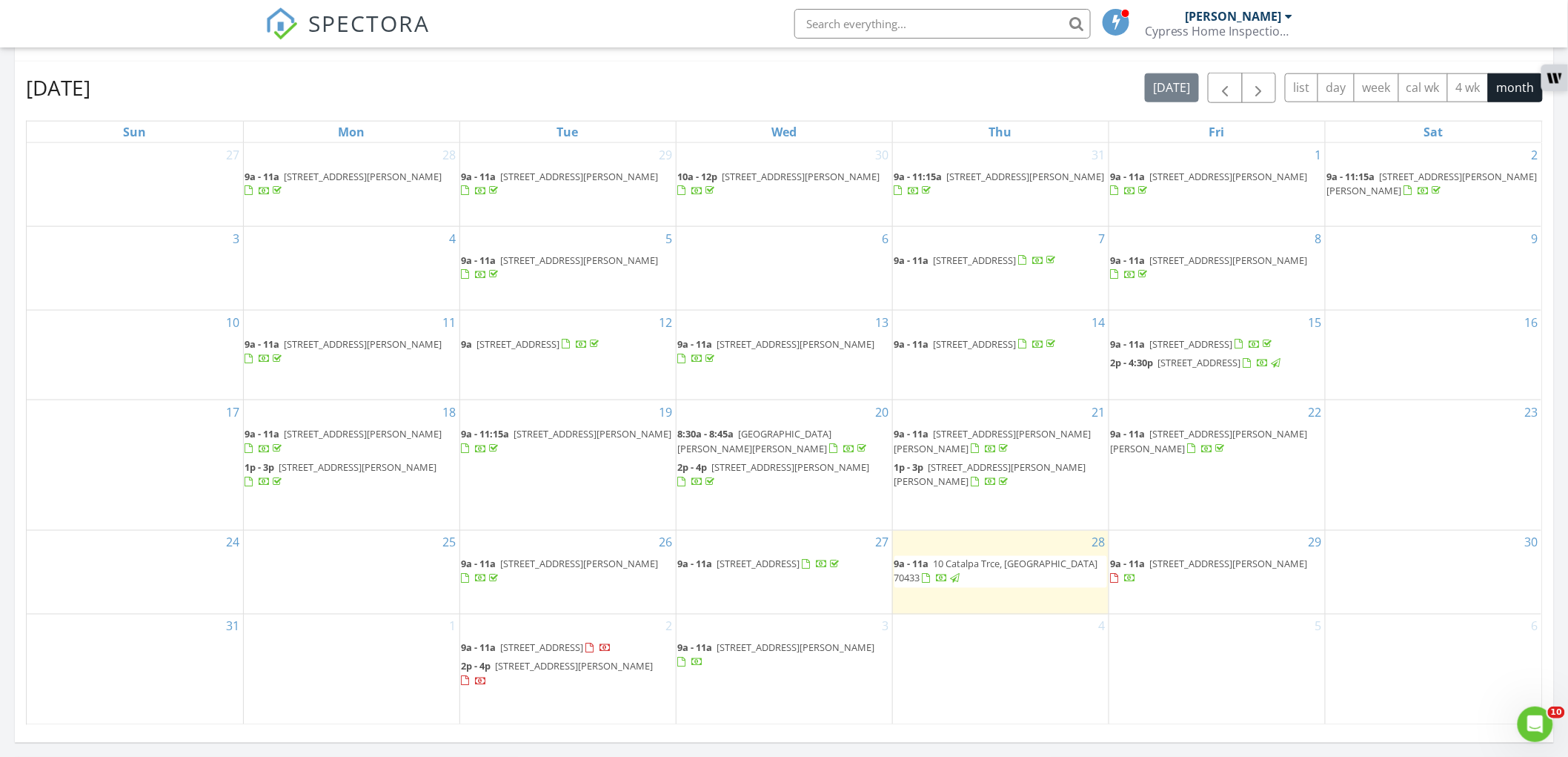
scroll to position [658, 0]
